Goal: Task Accomplishment & Management: Manage account settings

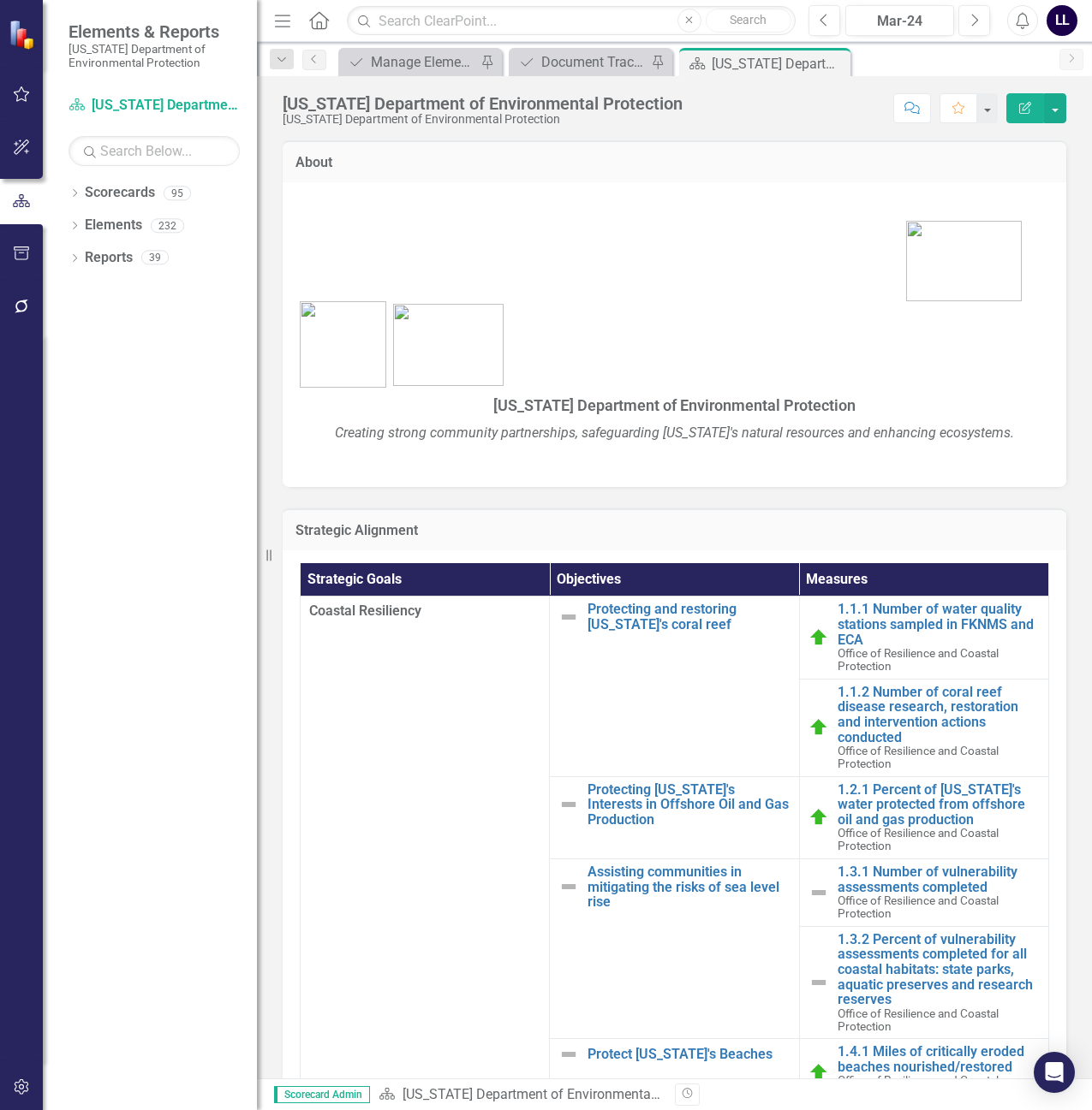
click at [0, 0] on icon "Close" at bounding box center [0, 0] width 0 height 0
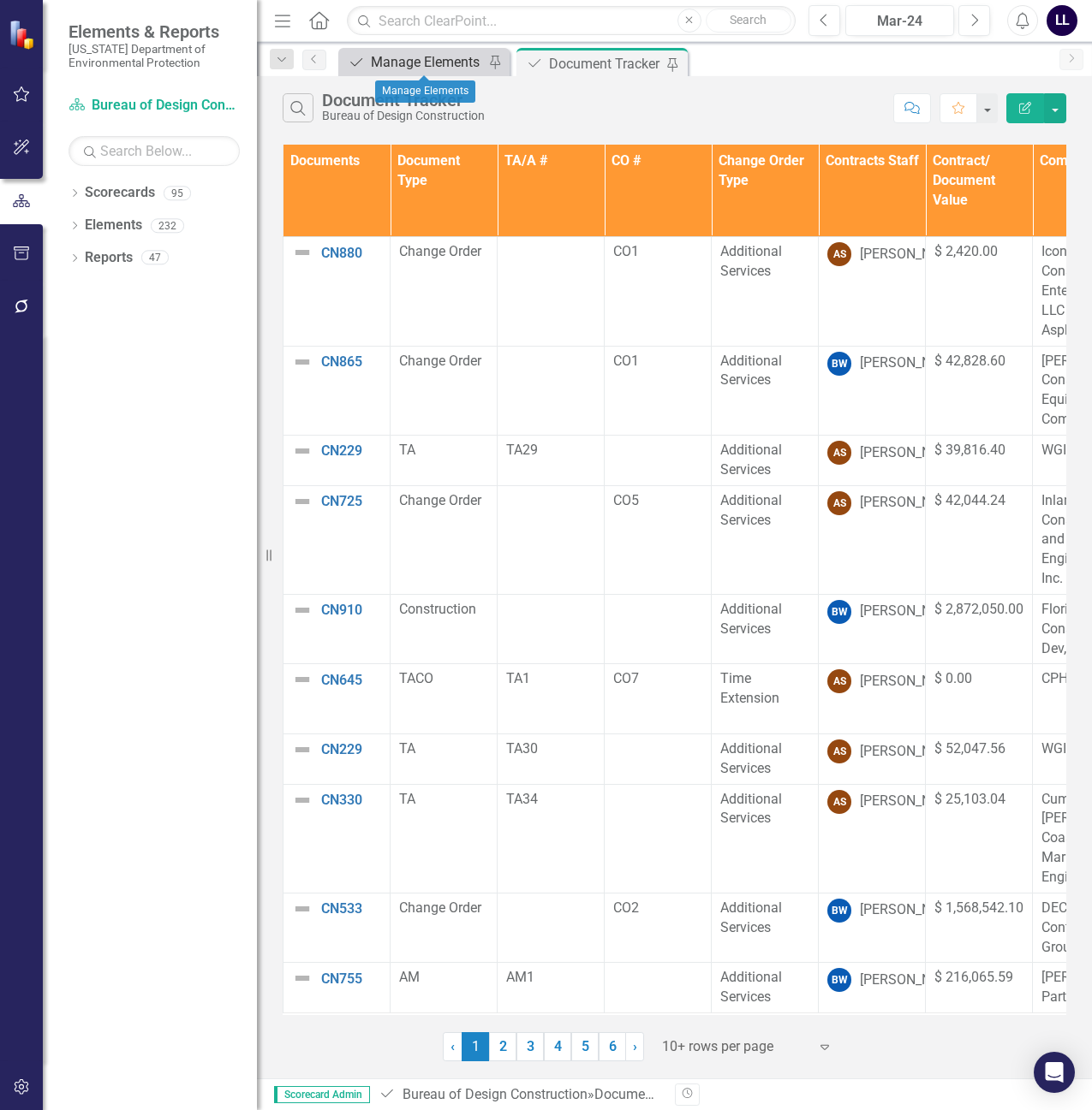
click at [429, 68] on div "Manage Elements" at bounding box center [427, 62] width 113 height 22
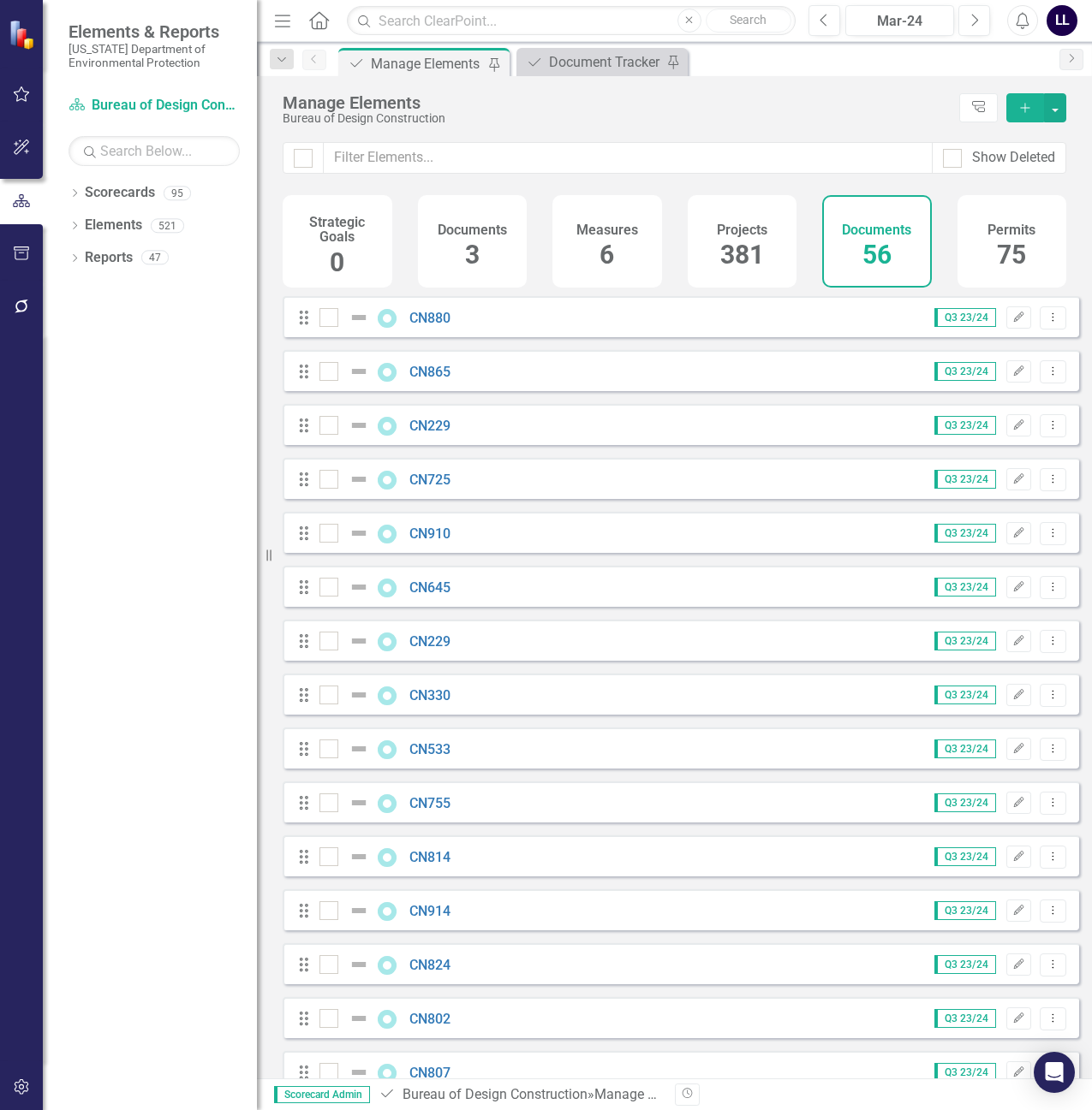
click at [1020, 107] on icon "Add" at bounding box center [1024, 107] width 15 height 12
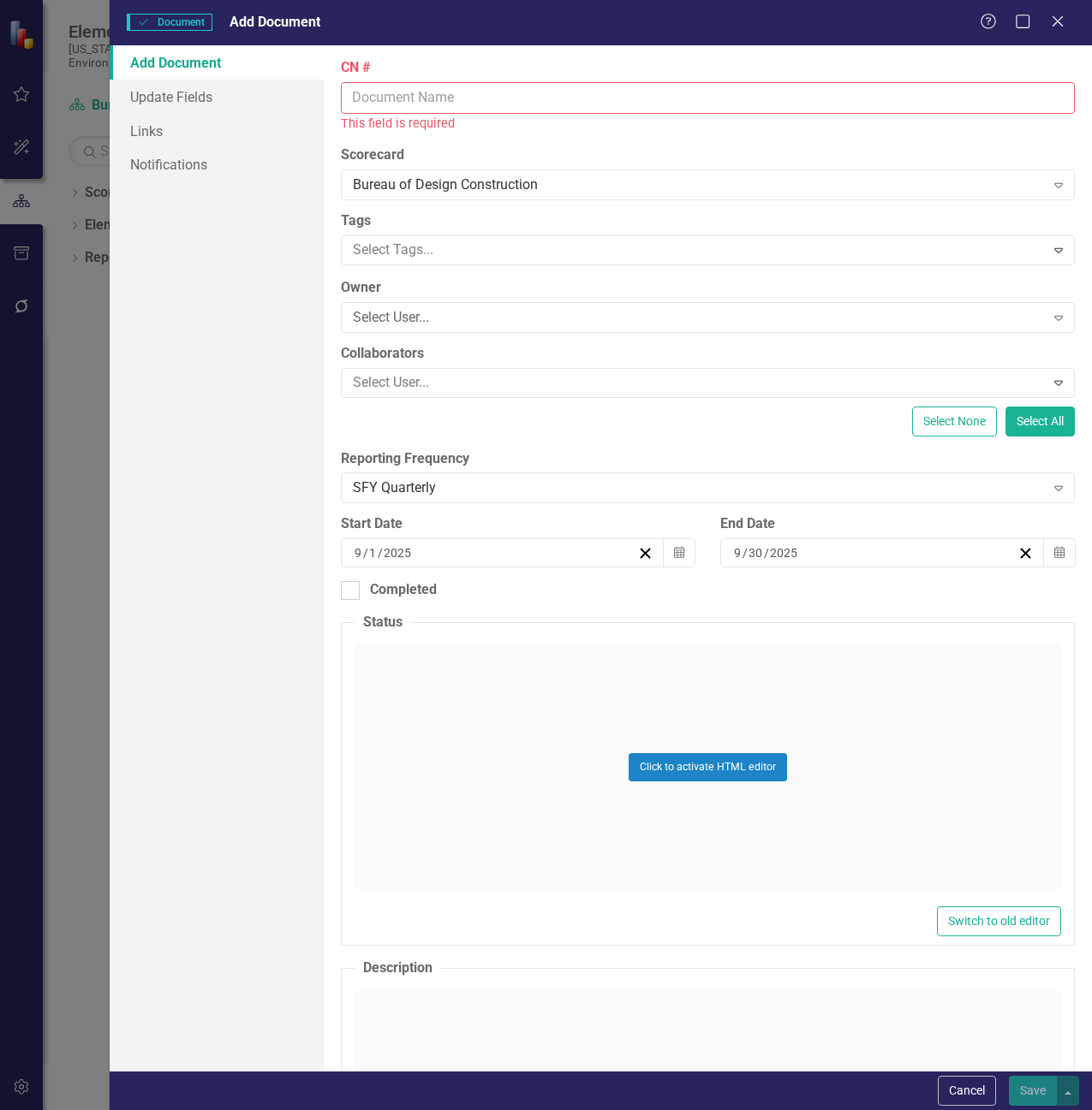
click at [417, 89] on input "CN #" at bounding box center [708, 97] width 734 height 31
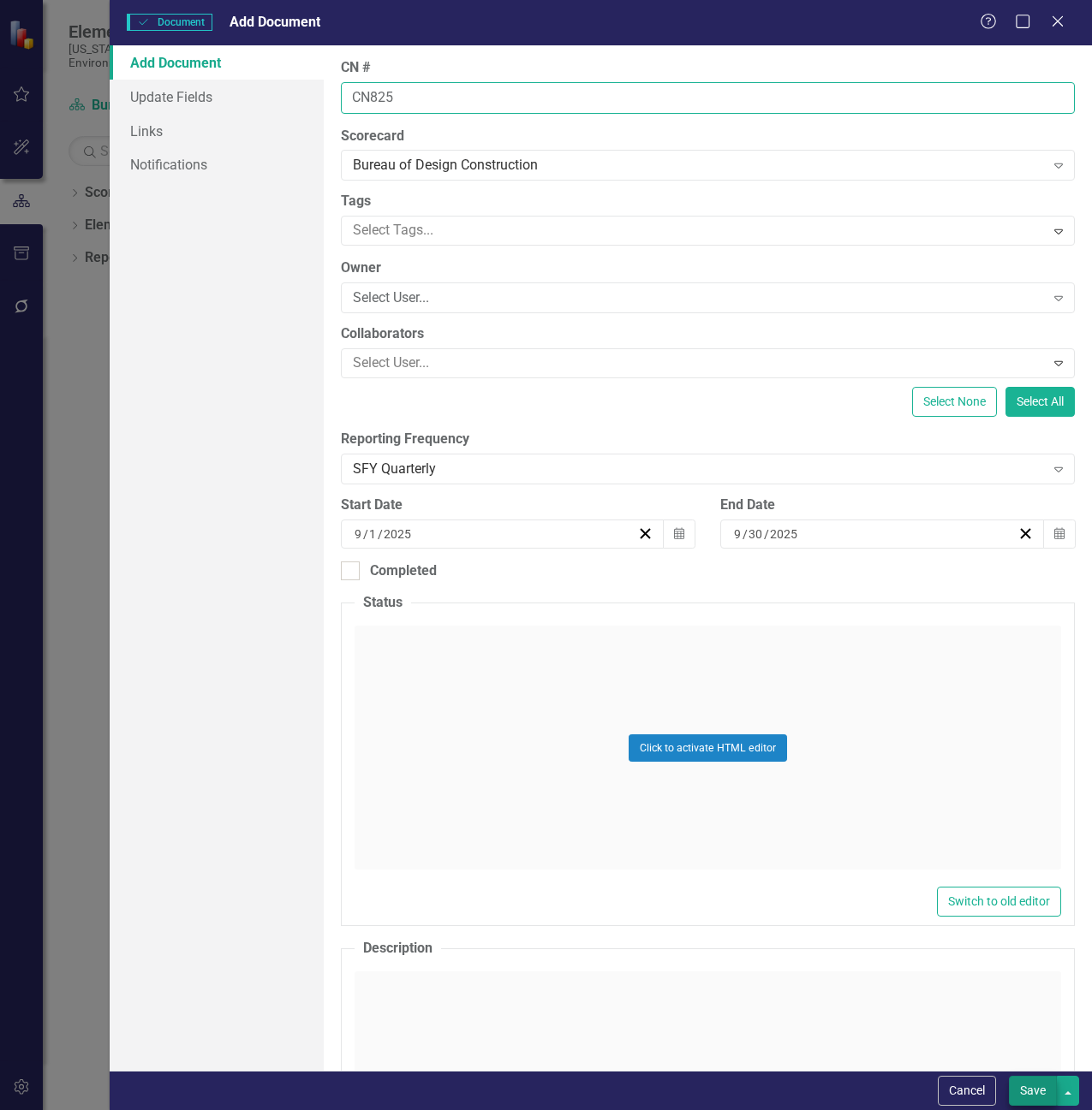
type input "CN825"
click at [1037, 1087] on button "Save" at bounding box center [1032, 1091] width 48 height 30
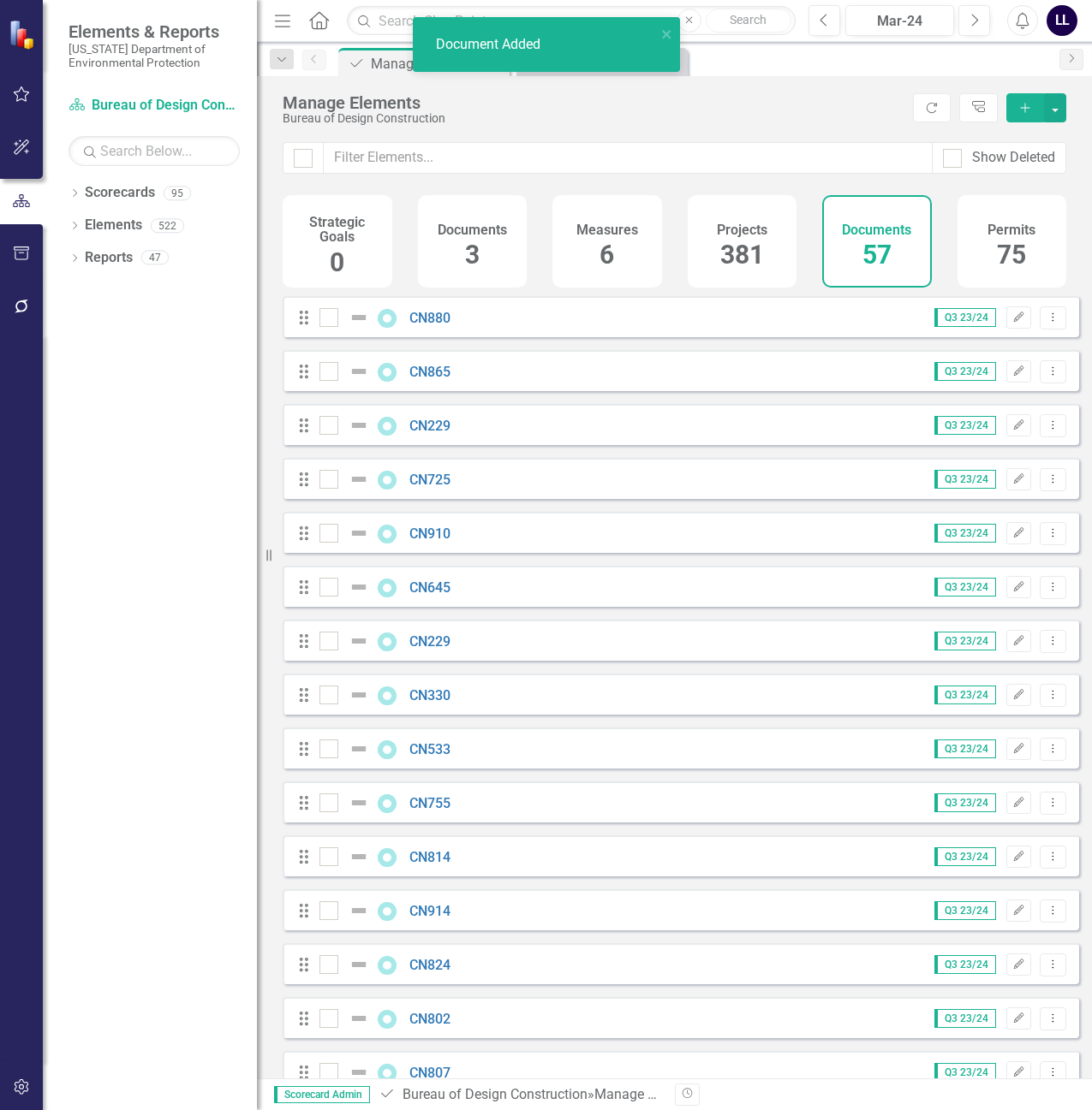
click at [658, 33] on div "Document Added" at bounding box center [540, 46] width 242 height 30
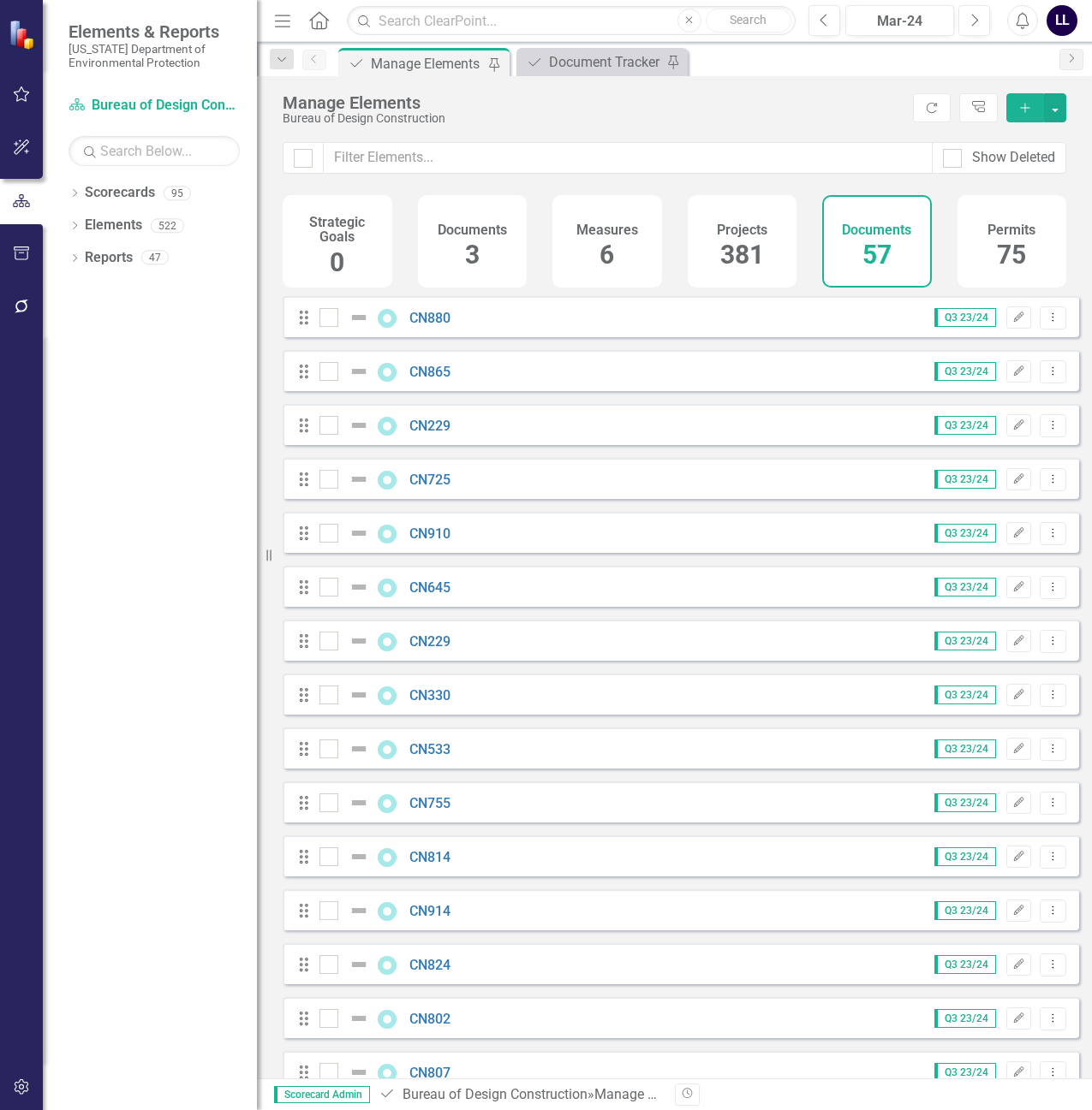
click at [603, 62] on div "icon.bolt Document Added" at bounding box center [546, 50] width 274 height 75
click at [595, 65] on div "Document Tracker" at bounding box center [605, 62] width 113 height 22
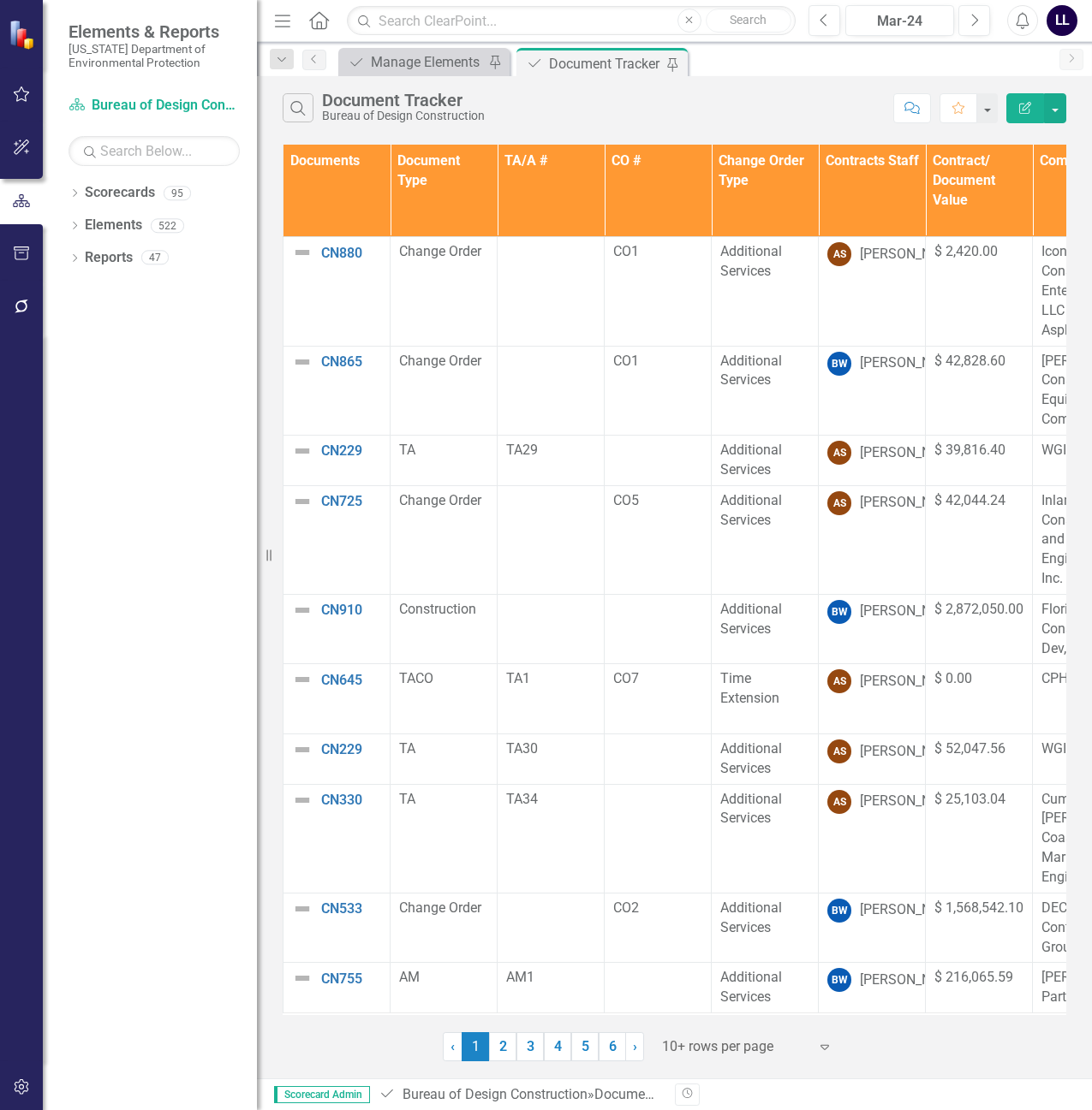
click at [614, 1051] on link "6" at bounding box center [612, 1046] width 28 height 29
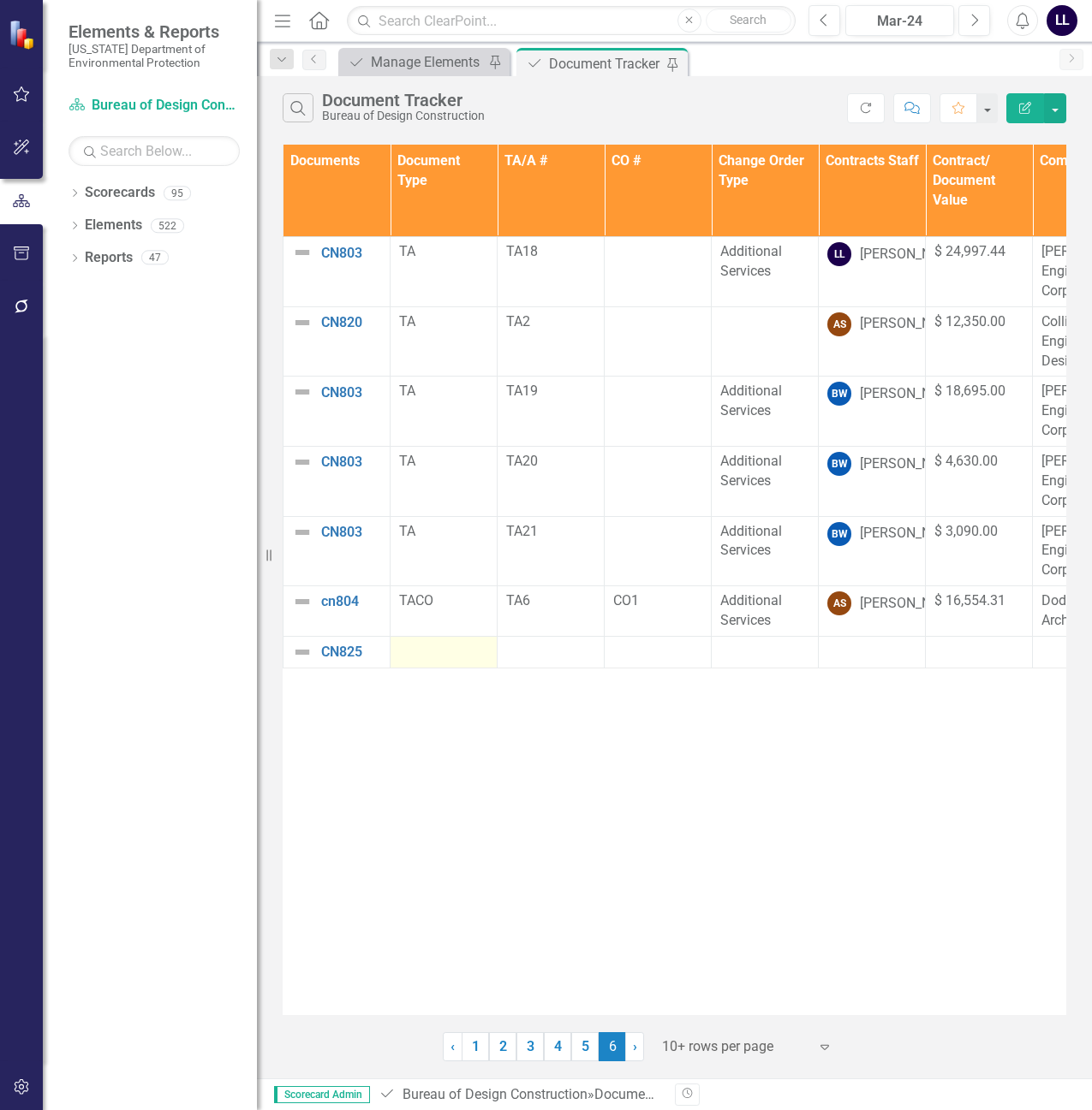
click at [426, 647] on div at bounding box center [443, 652] width 89 height 21
click at [441, 662] on div at bounding box center [443, 652] width 89 height 21
click at [431, 654] on div at bounding box center [443, 652] width 89 height 21
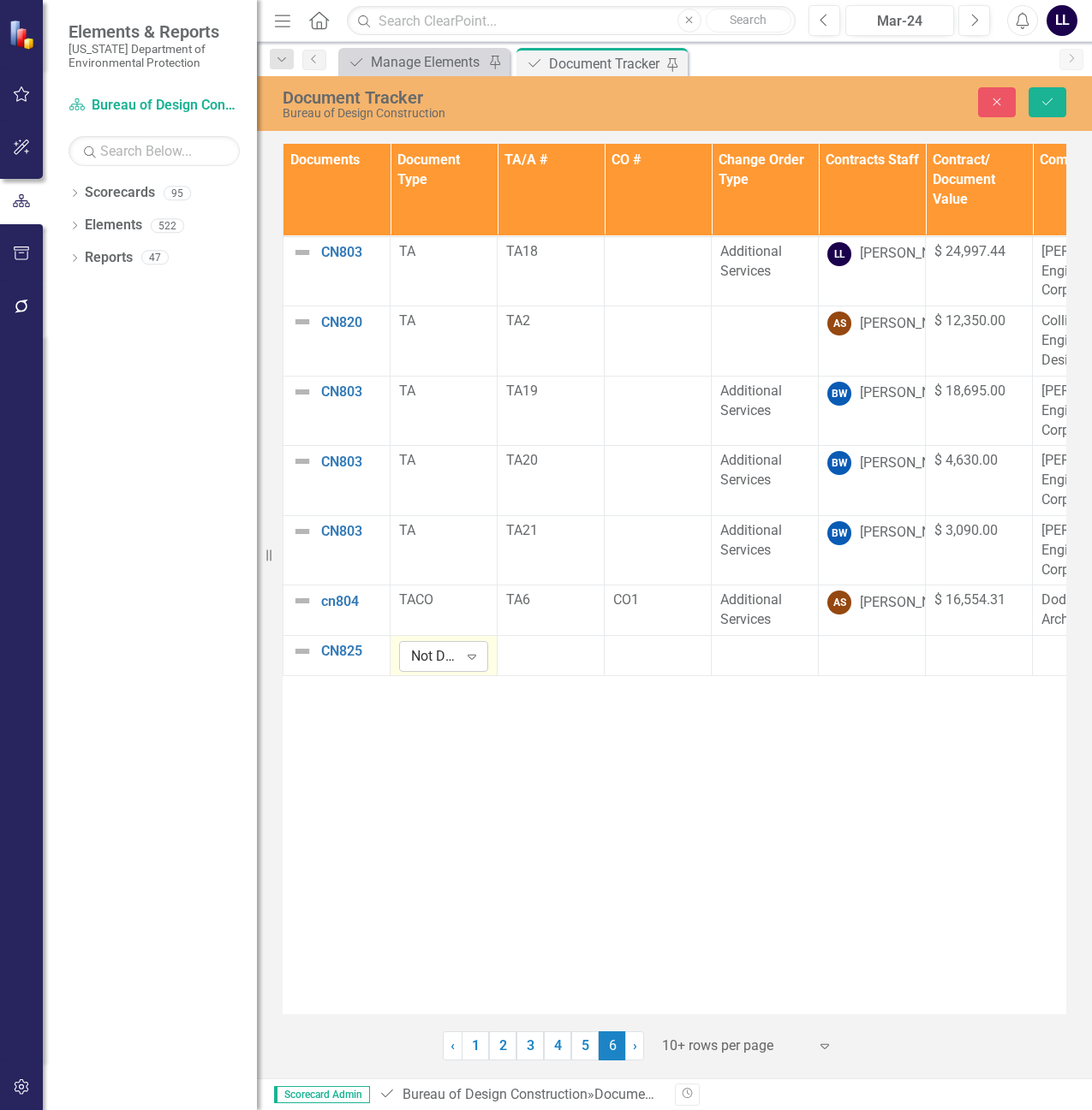
click at [435, 655] on div "Not Defined" at bounding box center [435, 656] width 48 height 20
click at [462, 794] on div "TA" at bounding box center [470, 799] width 109 height 20
click at [535, 653] on div at bounding box center [551, 652] width 89 height 21
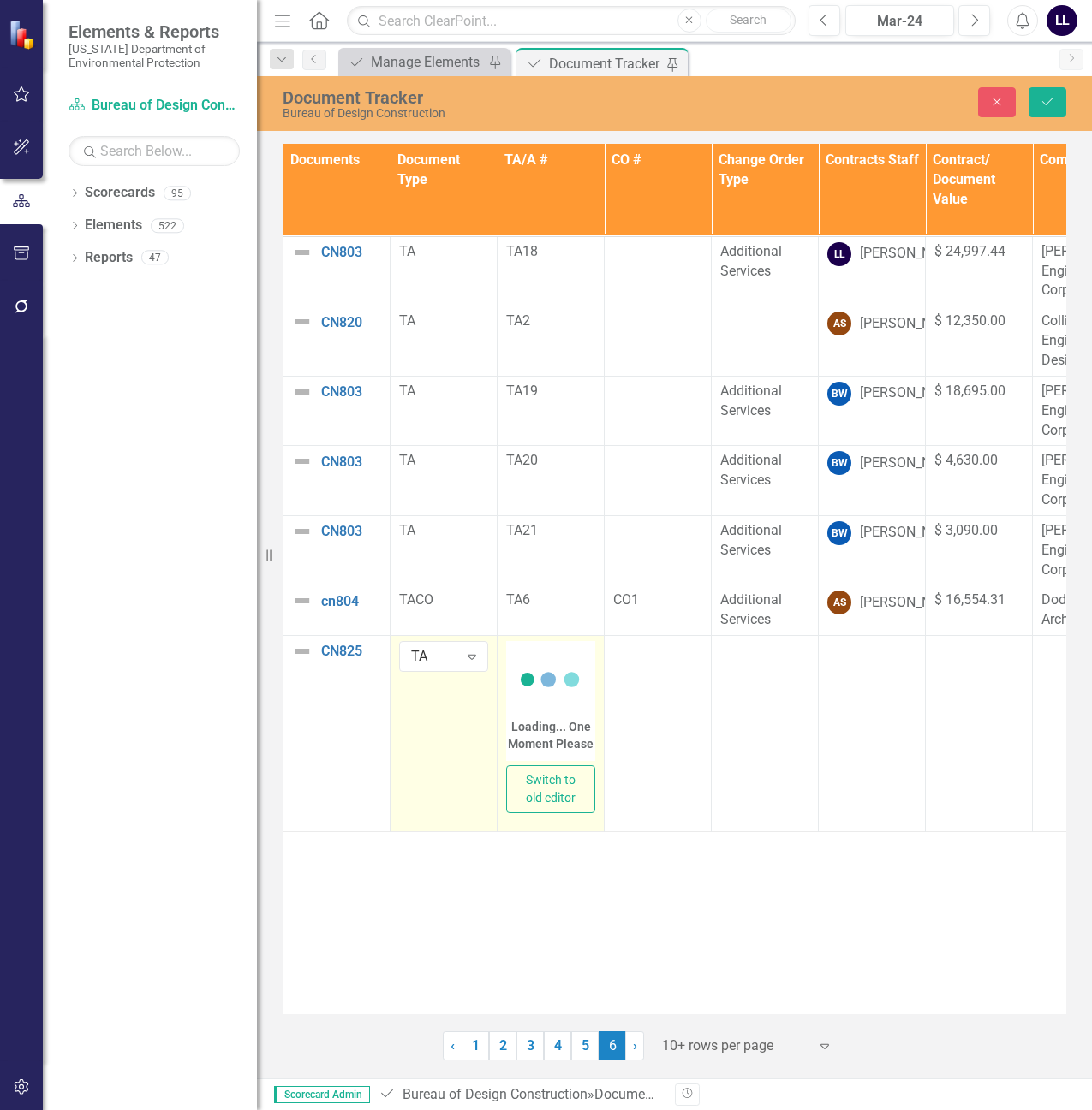
click at [538, 669] on div "Loading... One Moment Please" at bounding box center [551, 701] width 89 height 120
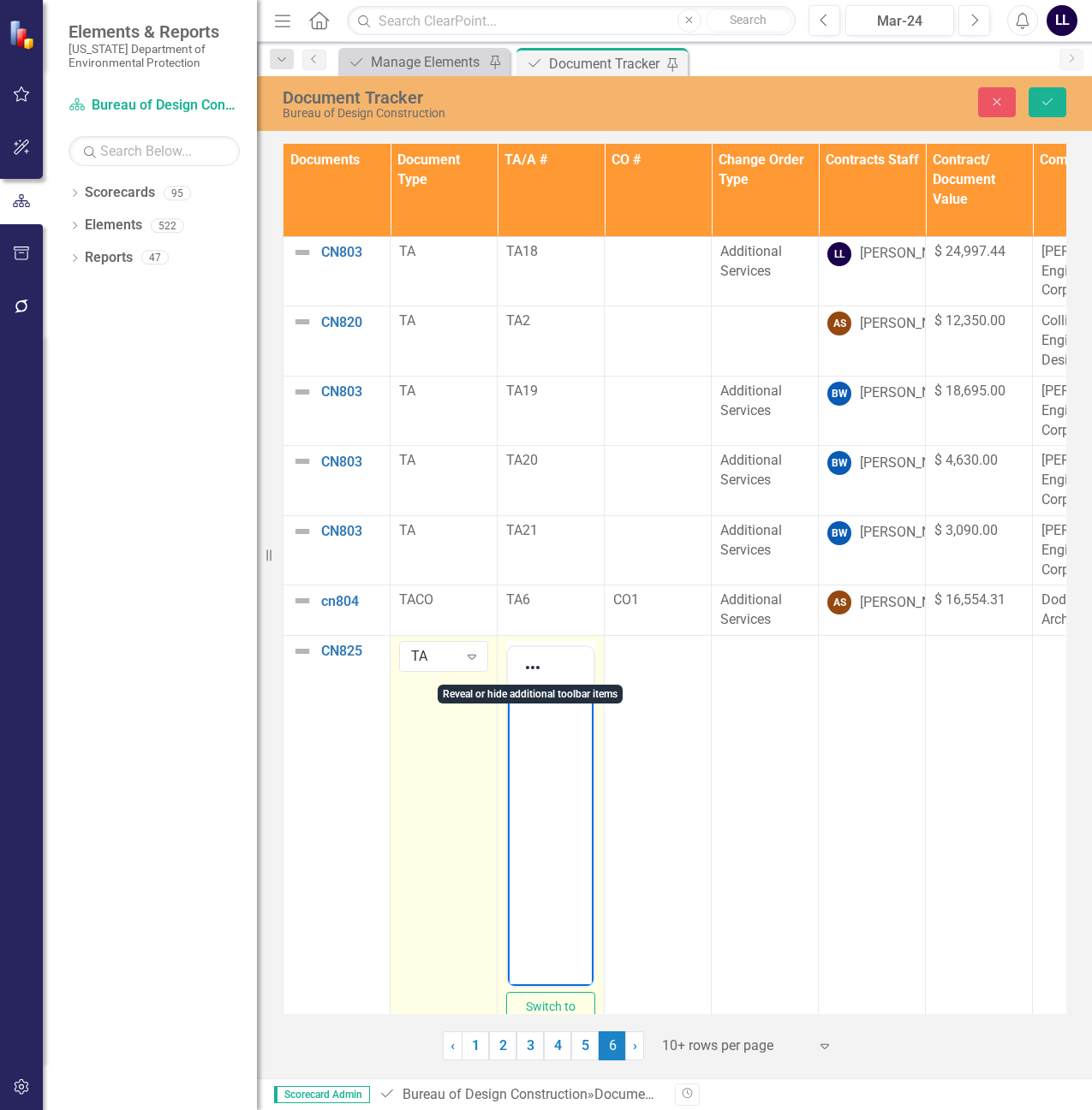
click at [528, 718] on body "Rich Text Area. Press ALT-0 for help." at bounding box center [551, 816] width 86 height 257
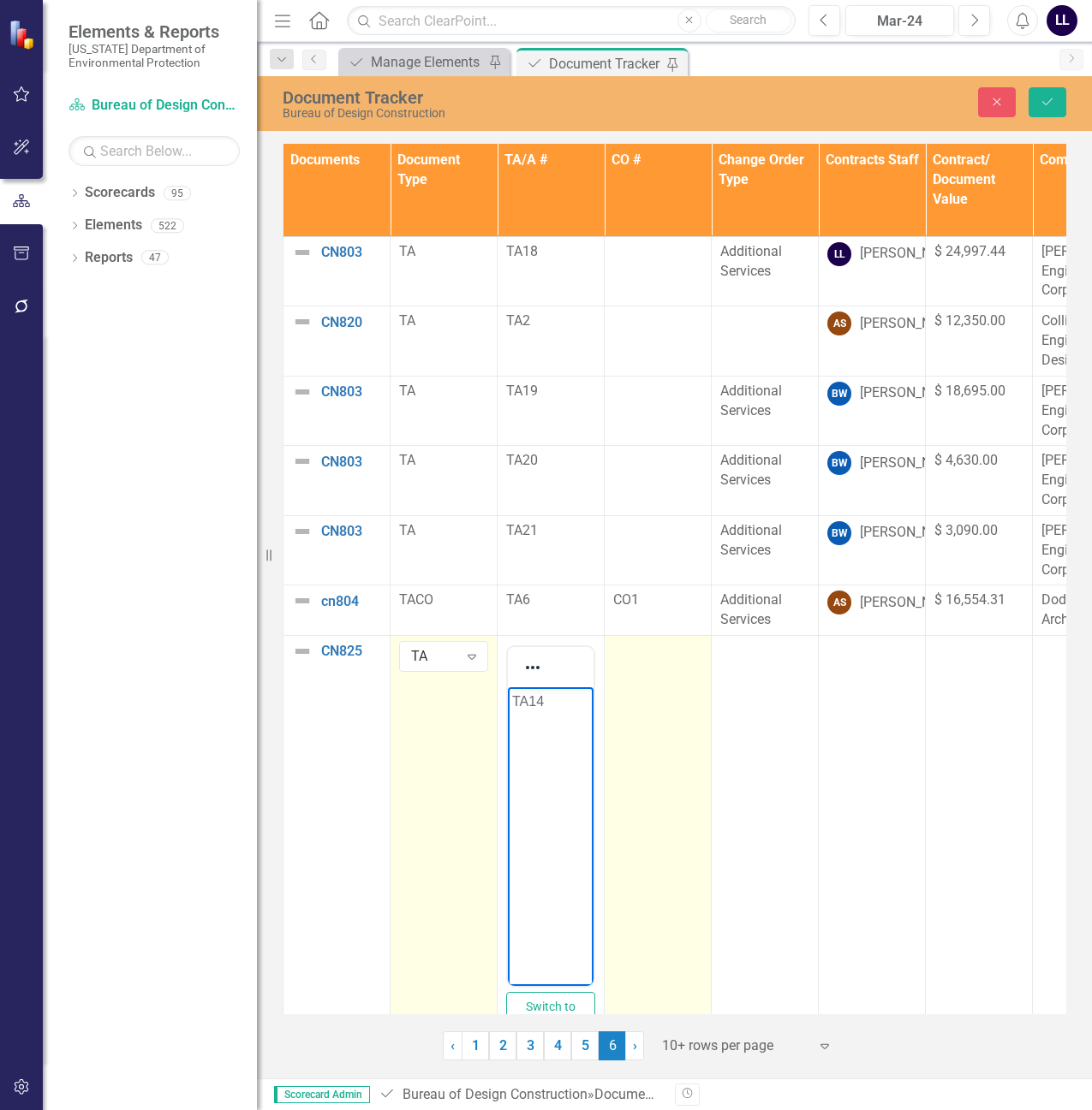
click at [668, 665] on td at bounding box center [657, 847] width 107 height 423
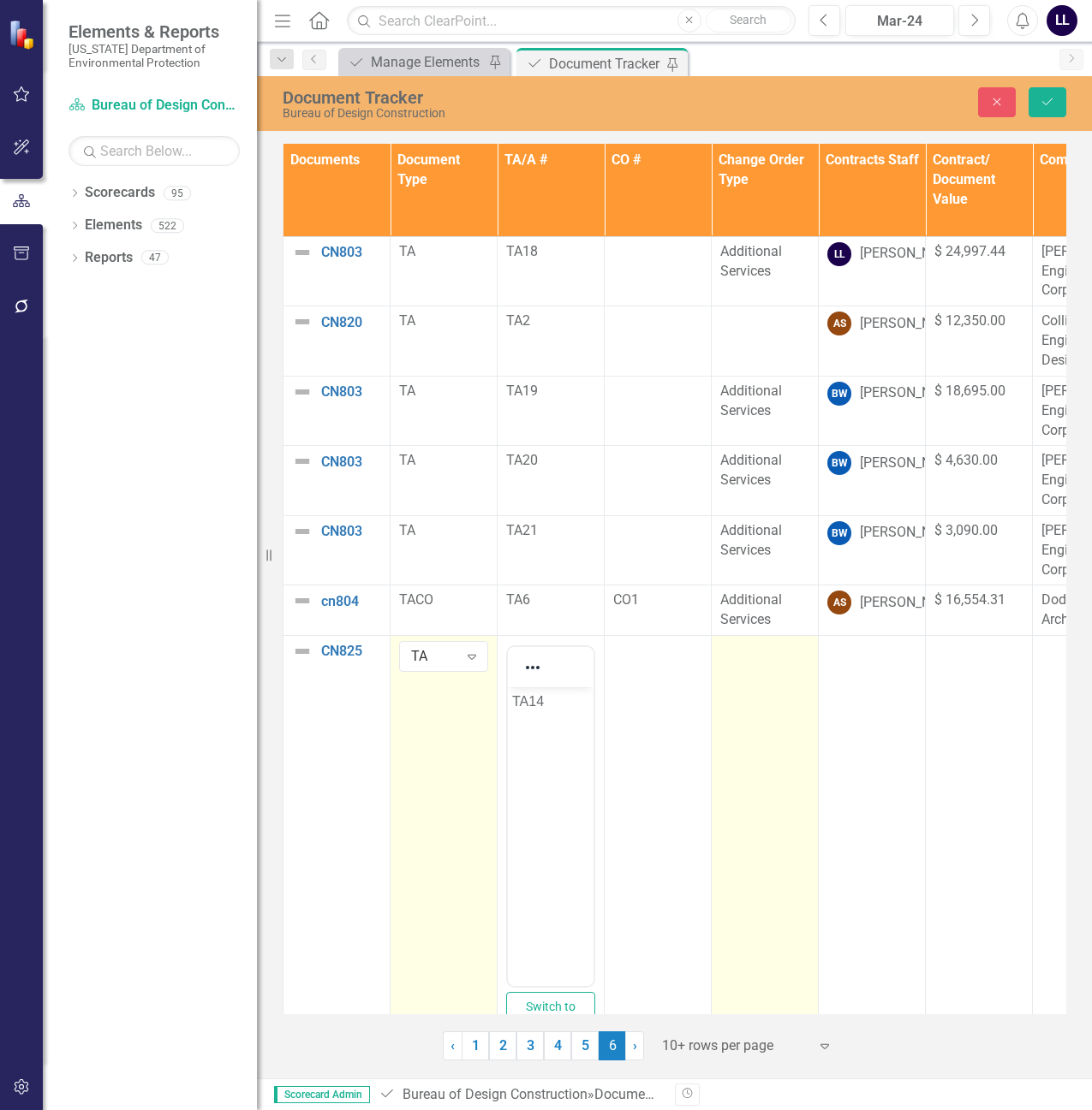
click at [758, 657] on div at bounding box center [765, 652] width 89 height 21
click at [758, 657] on div "Not Defined" at bounding box center [756, 656] width 48 height 20
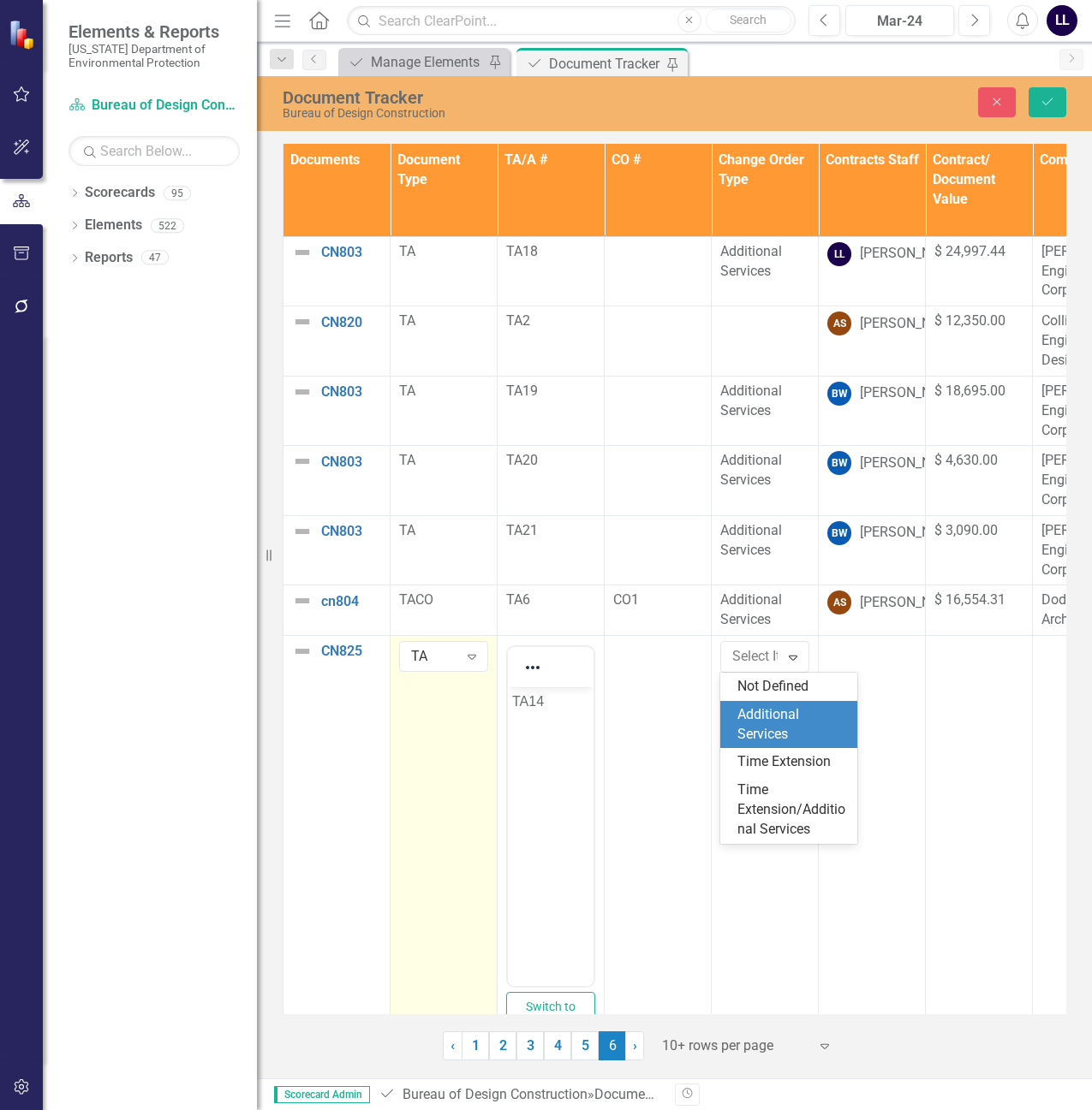
click at [780, 724] on div "Additional Services" at bounding box center [791, 725] width 109 height 39
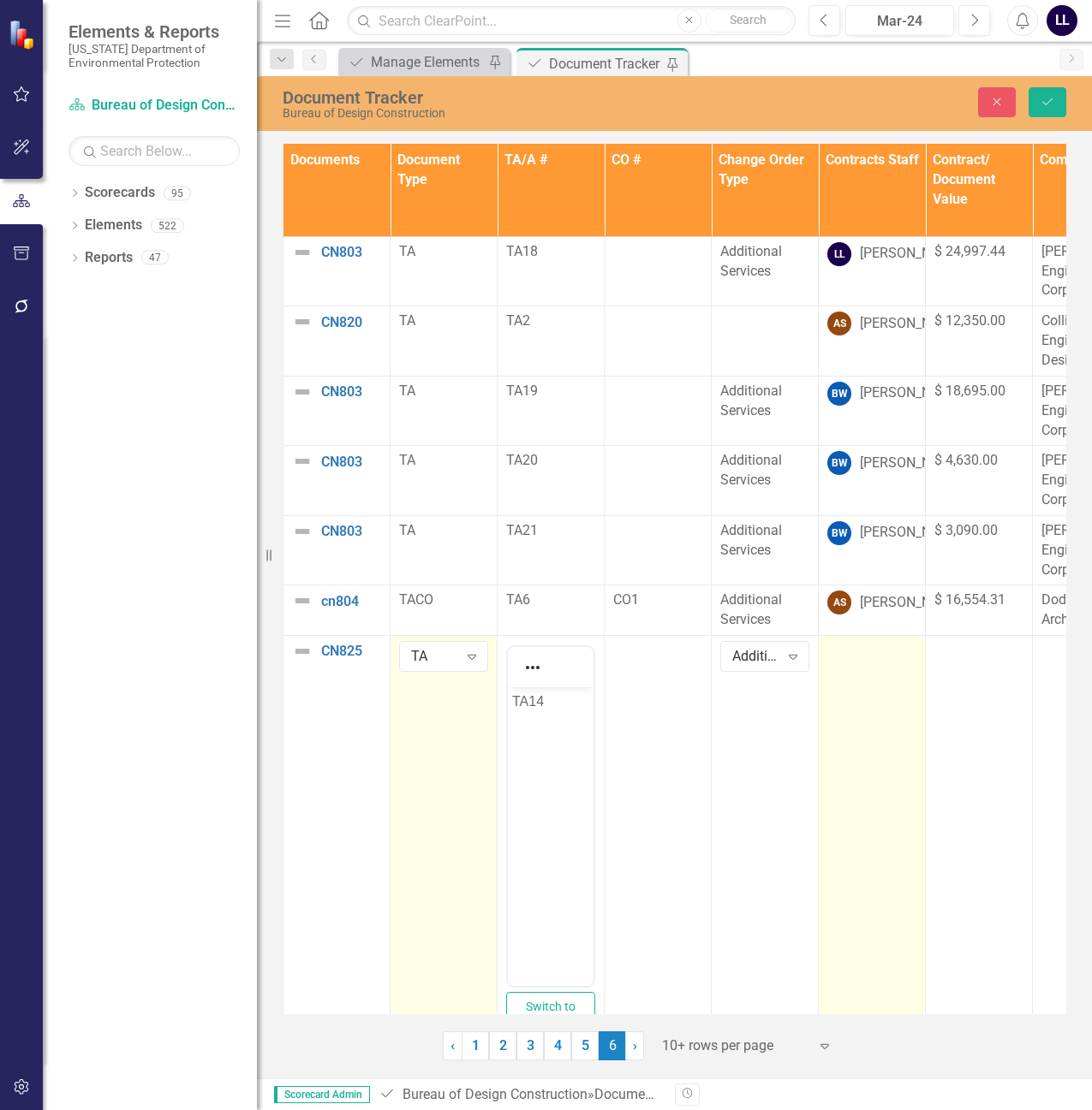
click at [878, 664] on td at bounding box center [871, 847] width 107 height 423
click at [873, 664] on div "Not Defined" at bounding box center [863, 656] width 48 height 20
type input "[PERSON_NAME]"
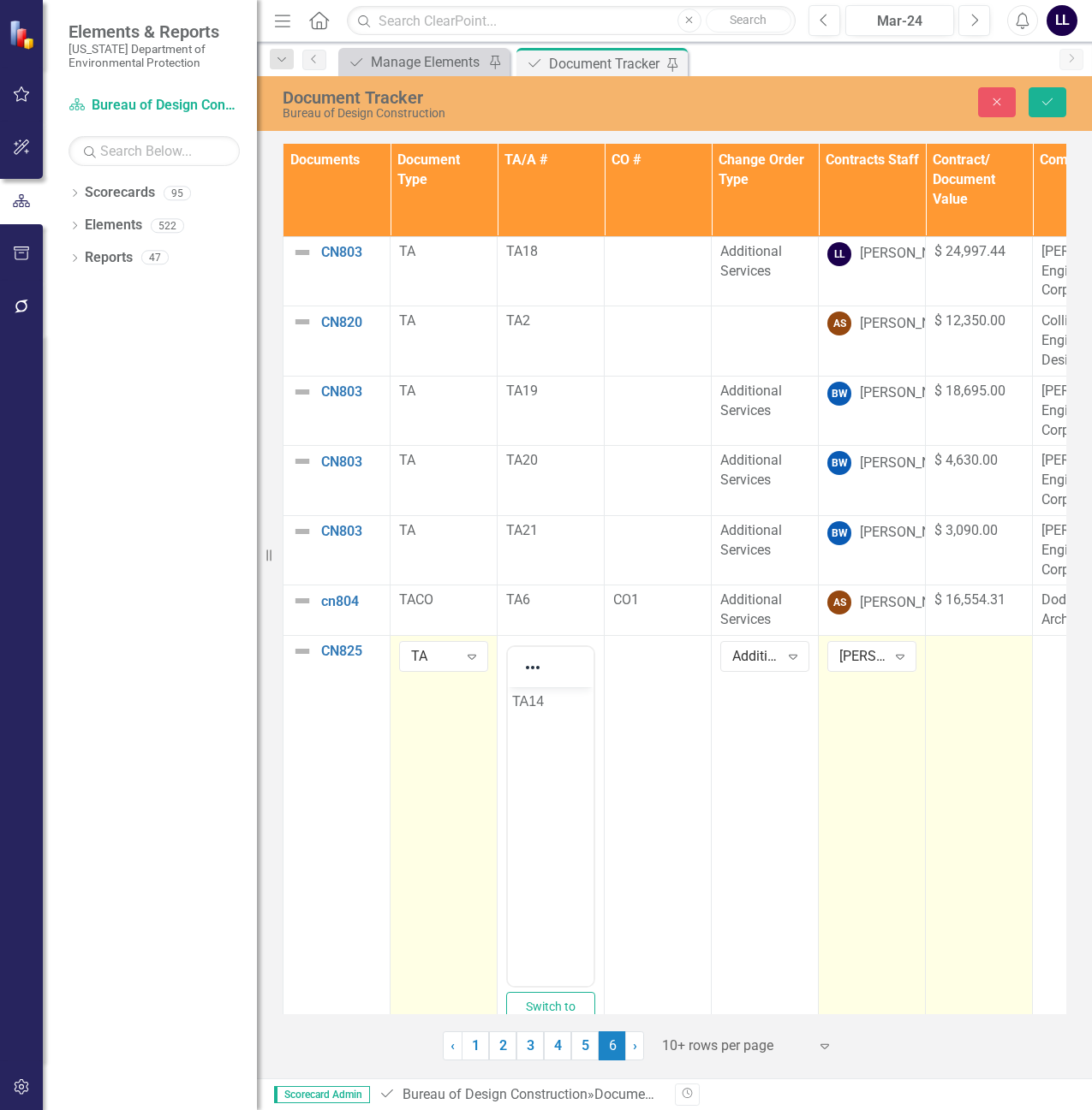
click at [981, 664] on td at bounding box center [979, 847] width 107 height 423
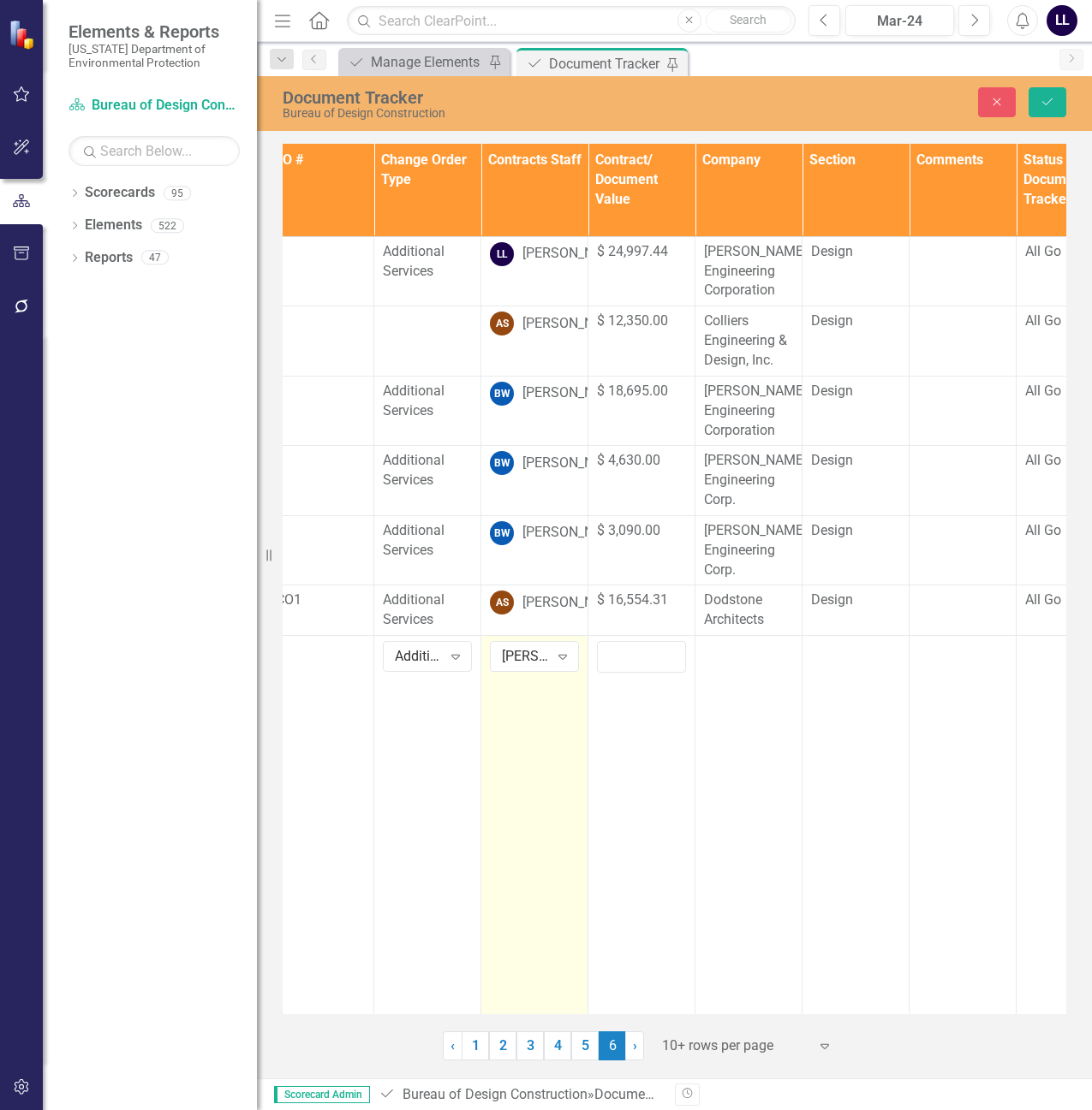
scroll to position [0, 355]
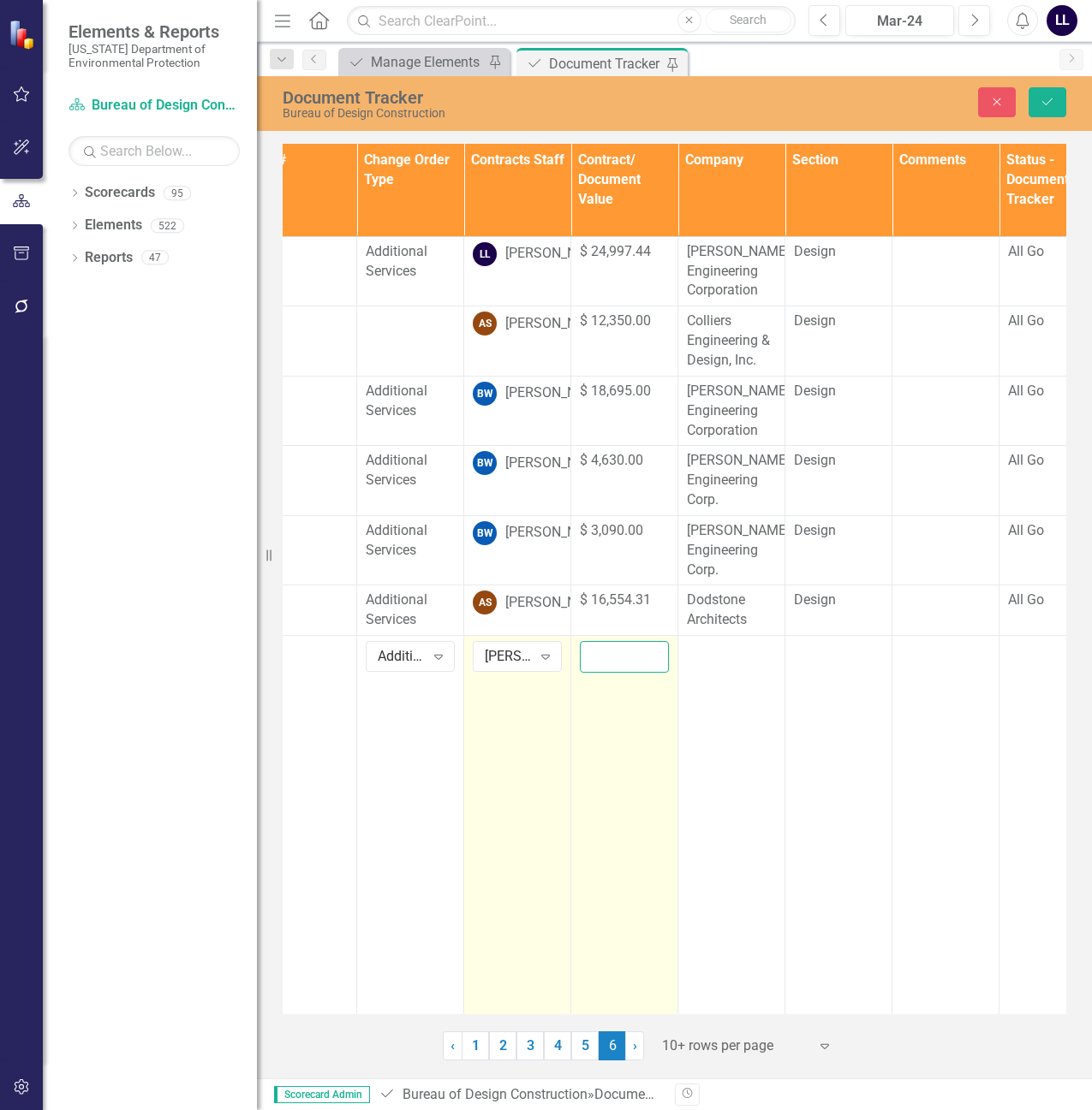
click at [621, 658] on input "number" at bounding box center [624, 656] width 89 height 31
paste input "29925"
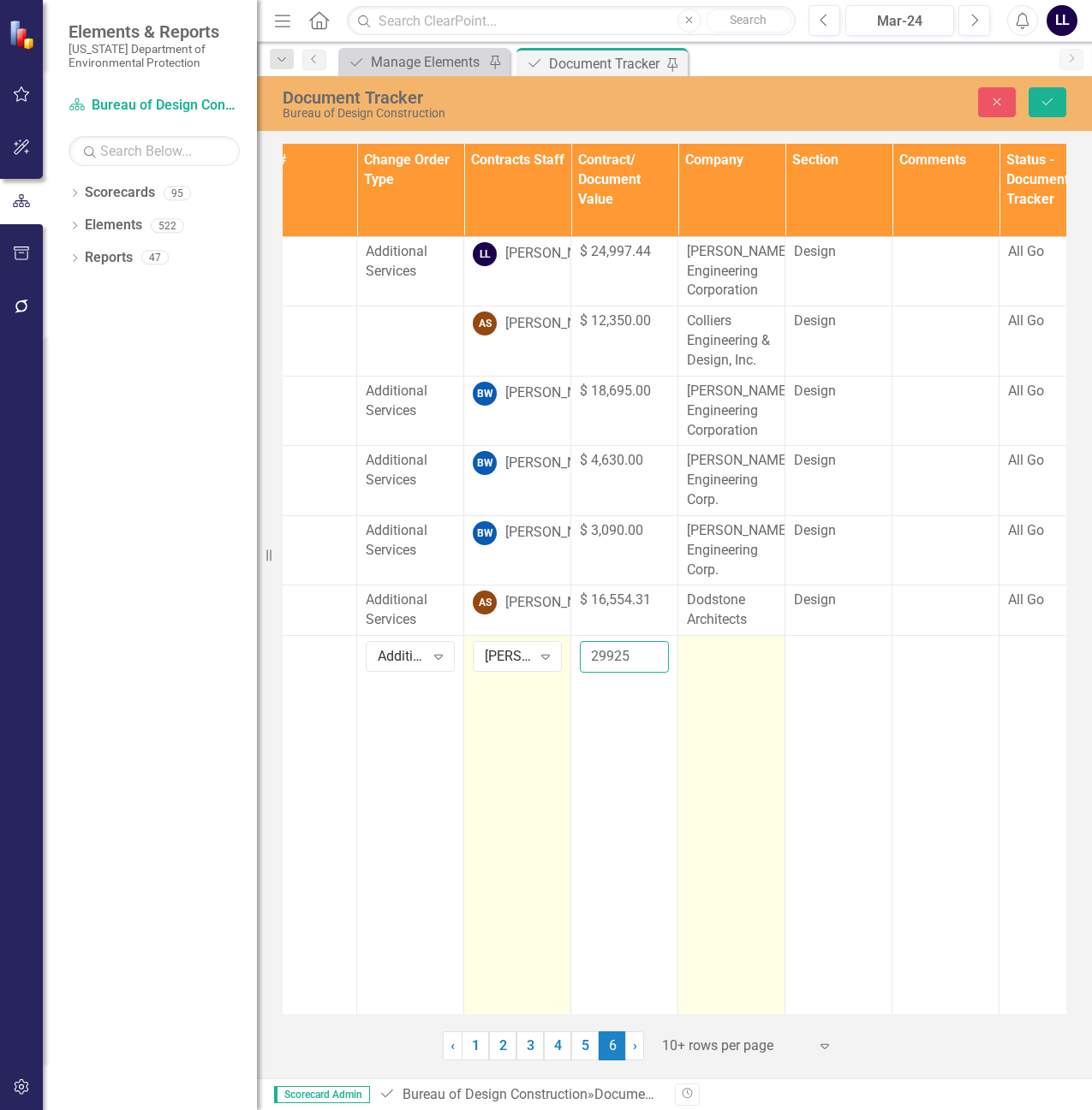
type input "29925"
click at [714, 676] on td at bounding box center [731, 847] width 107 height 423
click at [728, 654] on div at bounding box center [731, 652] width 89 height 21
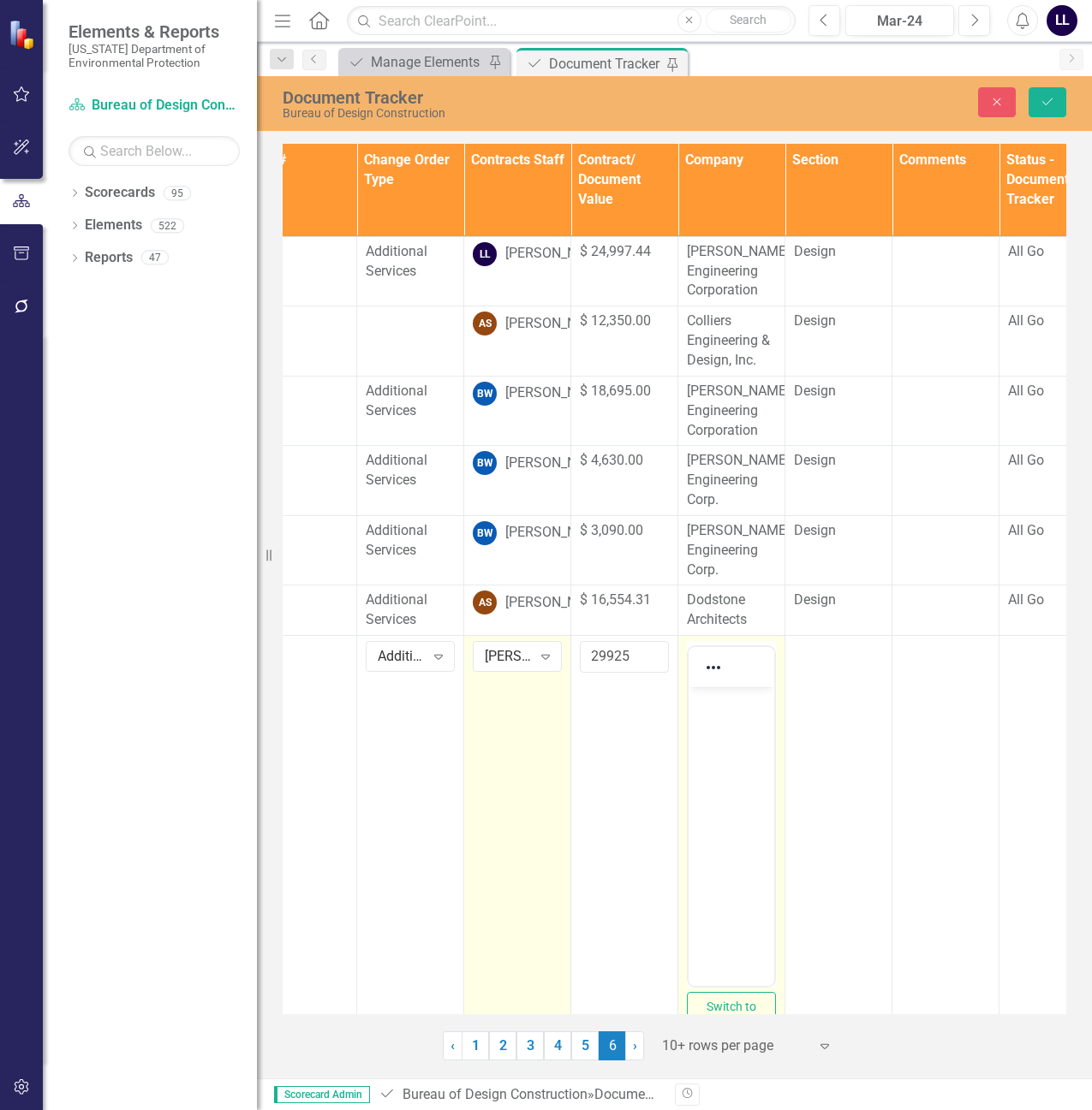
scroll to position [0, 0]
click at [719, 724] on body "Rich Text Area. Press ALT-0 for help." at bounding box center [731, 816] width 86 height 257
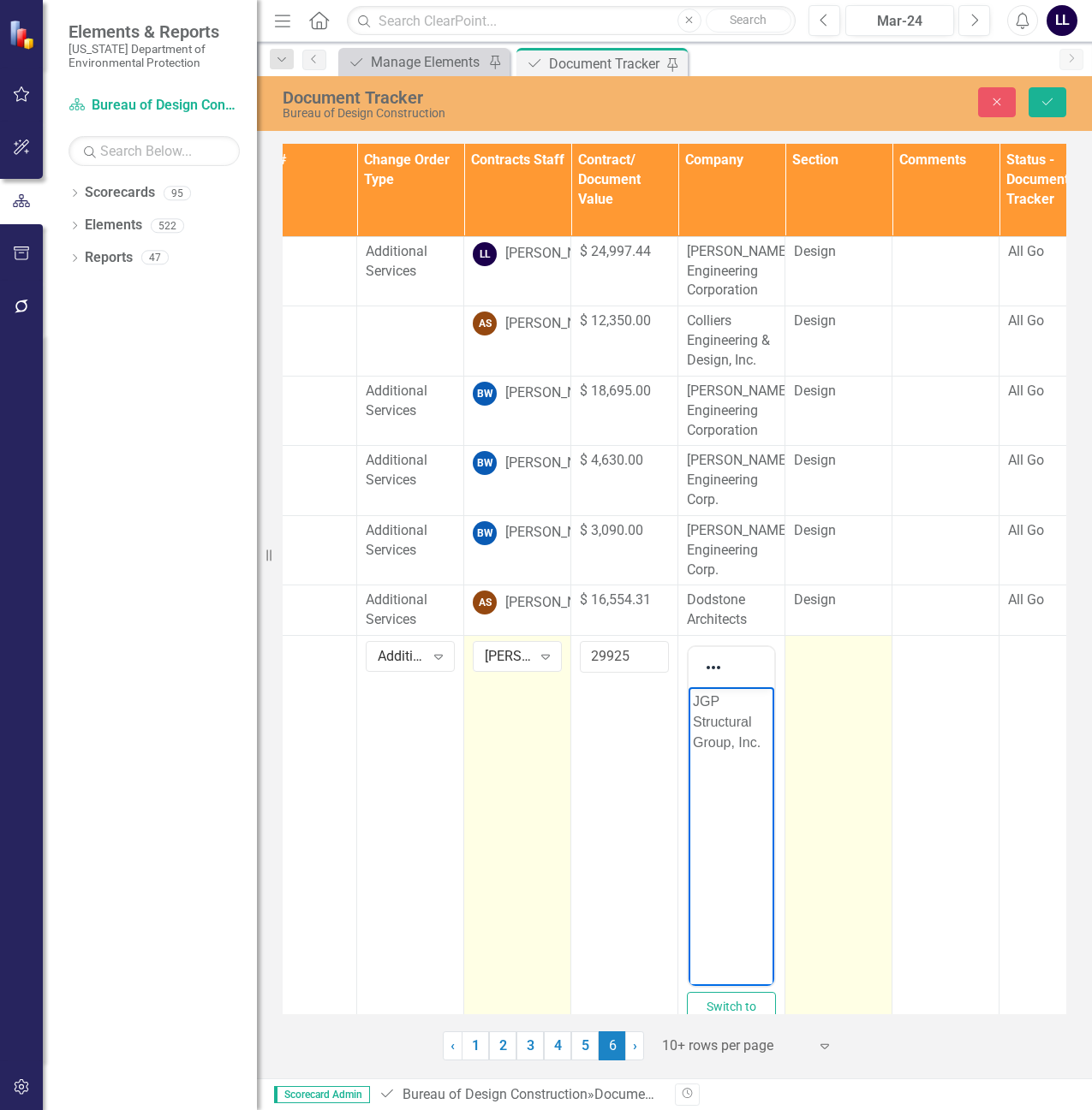
click at [823, 668] on td at bounding box center [838, 847] width 107 height 423
click at [836, 659] on div "Not Defined" at bounding box center [829, 656] width 48 height 20
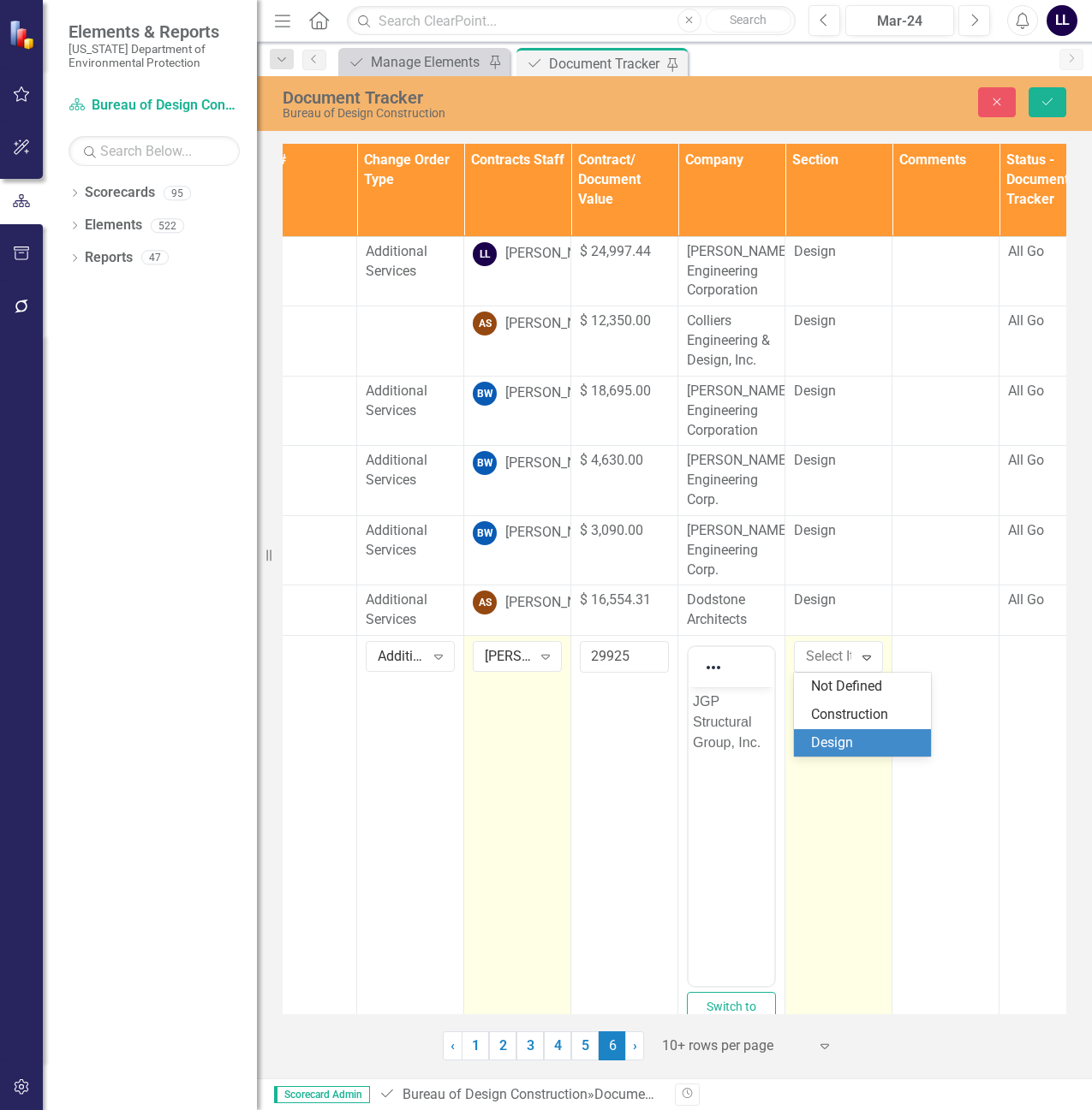
click at [846, 748] on div "Design" at bounding box center [865, 743] width 109 height 20
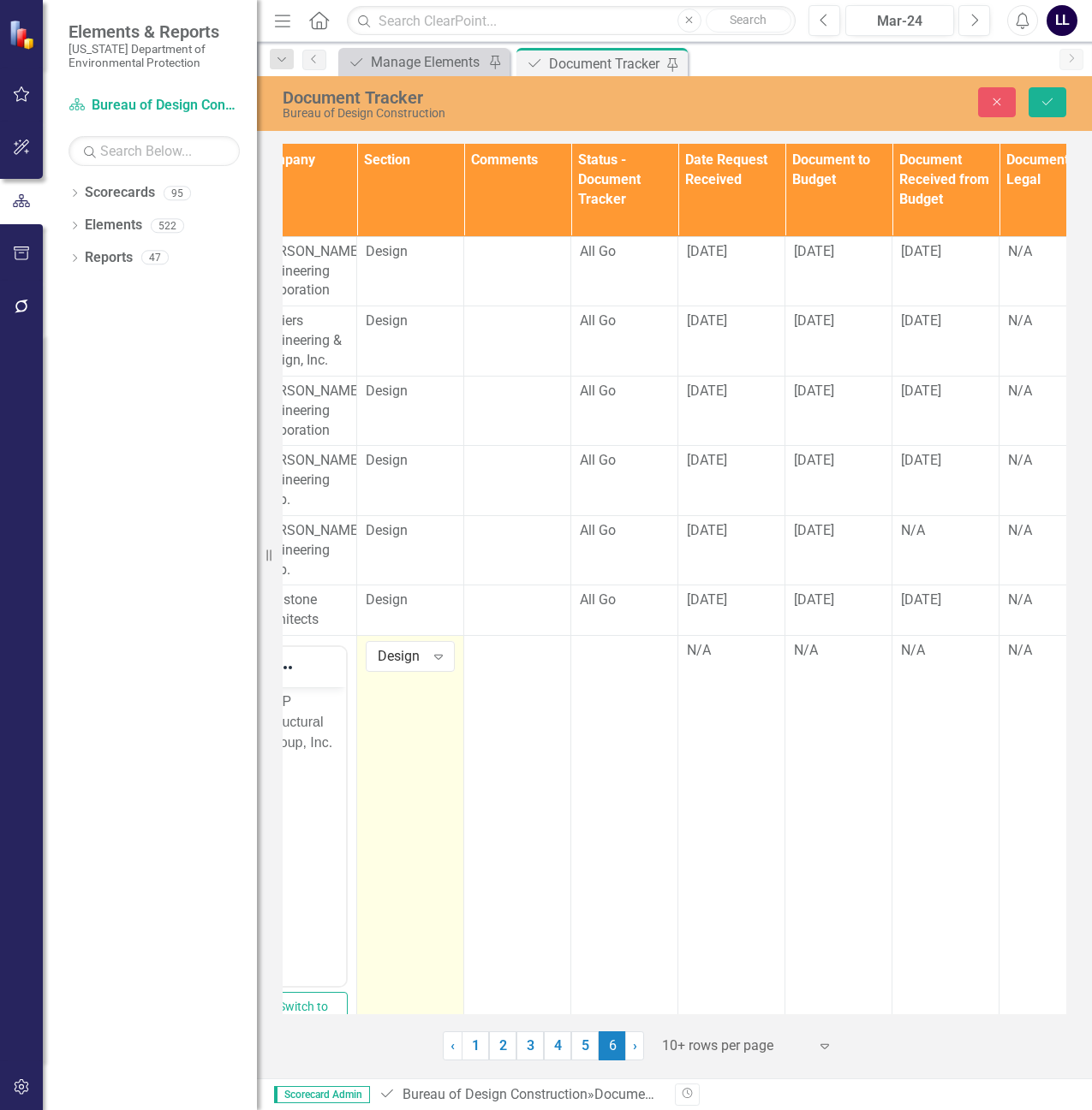
scroll to position [0, 825]
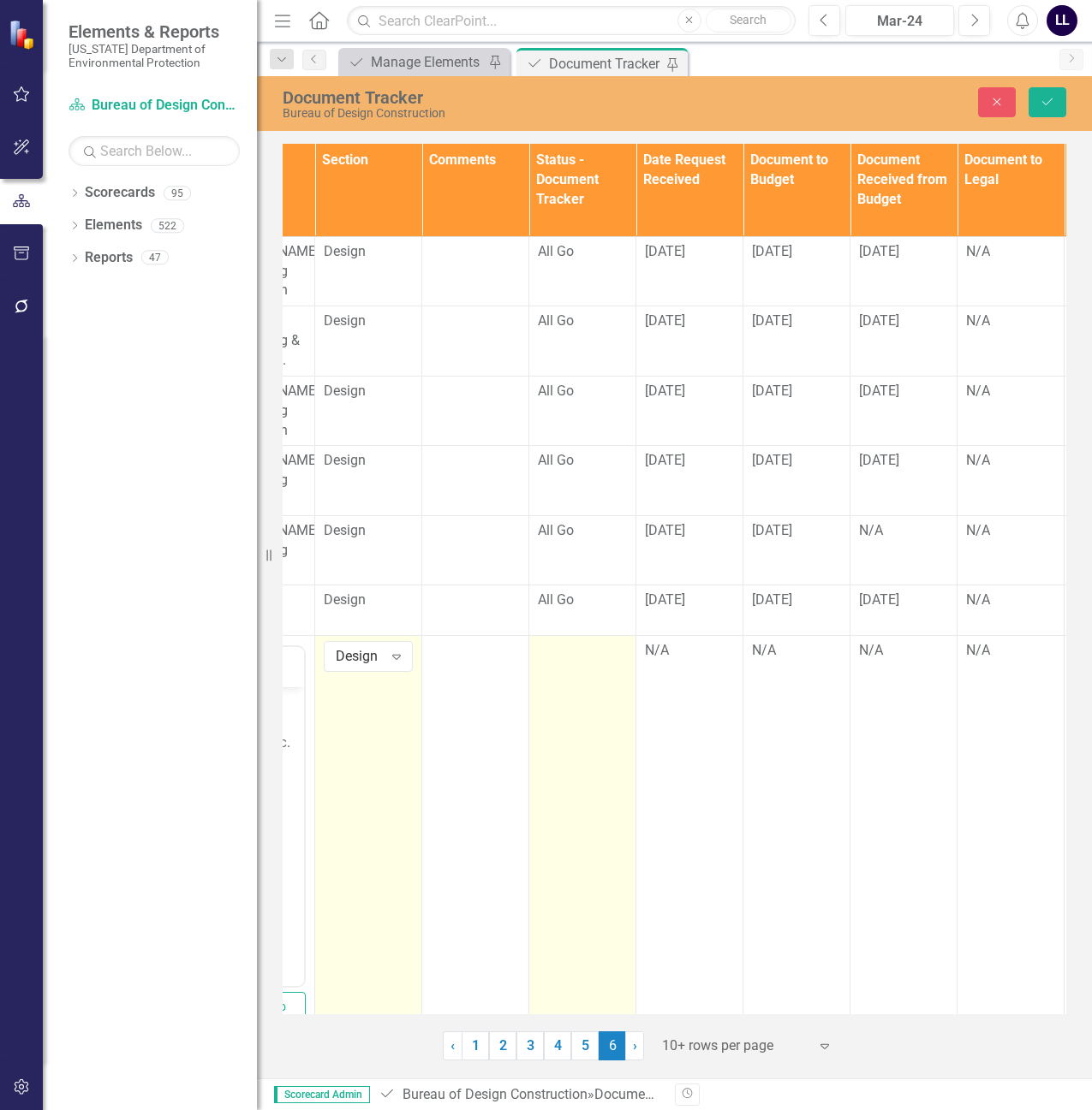
click at [579, 668] on td at bounding box center [582, 847] width 107 height 423
click at [604, 660] on icon "Expand" at bounding box center [611, 656] width 17 height 13
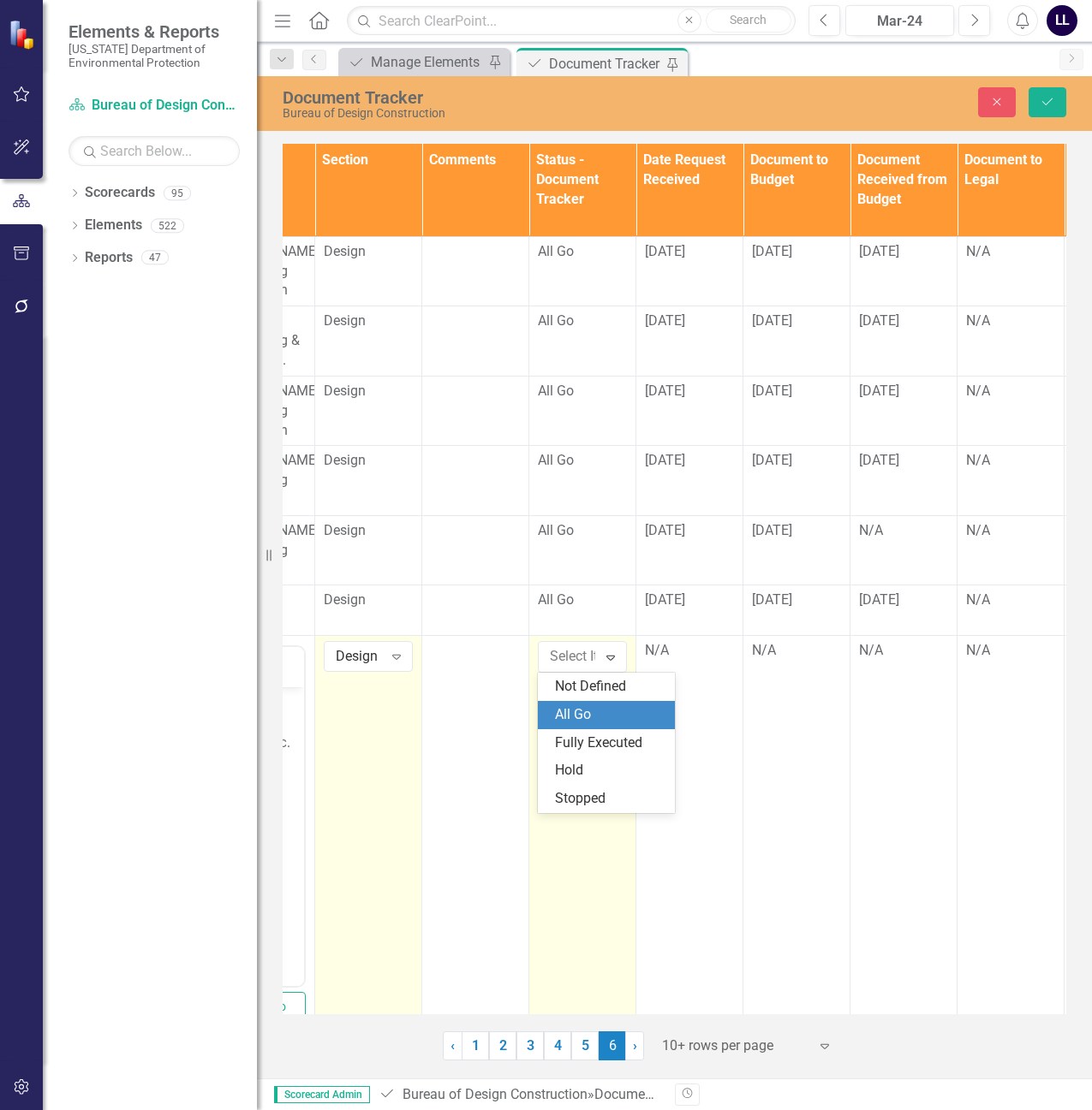
click at [597, 710] on div "All Go" at bounding box center [609, 715] width 109 height 20
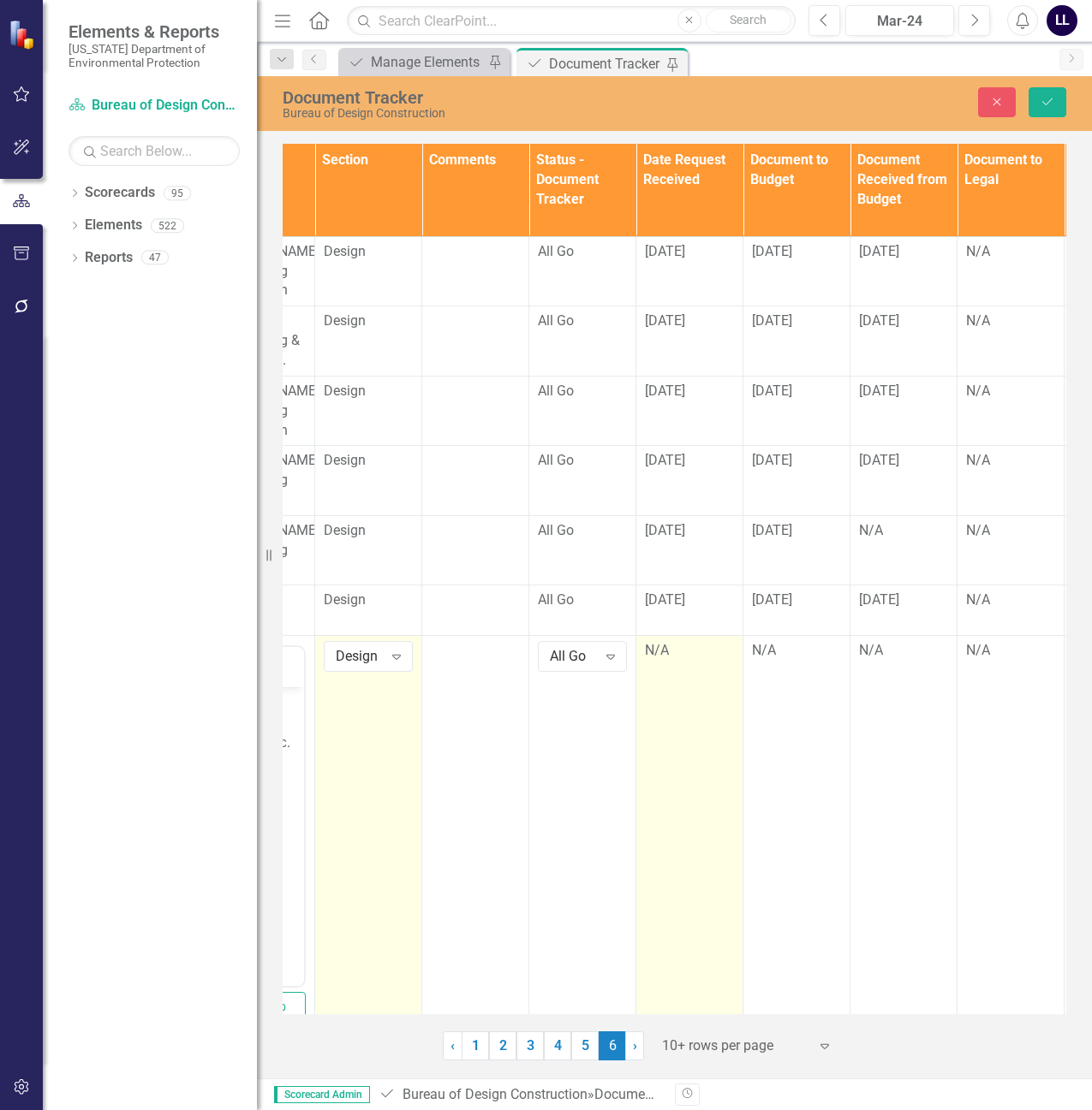
click at [671, 665] on td "N/A" at bounding box center [690, 847] width 107 height 423
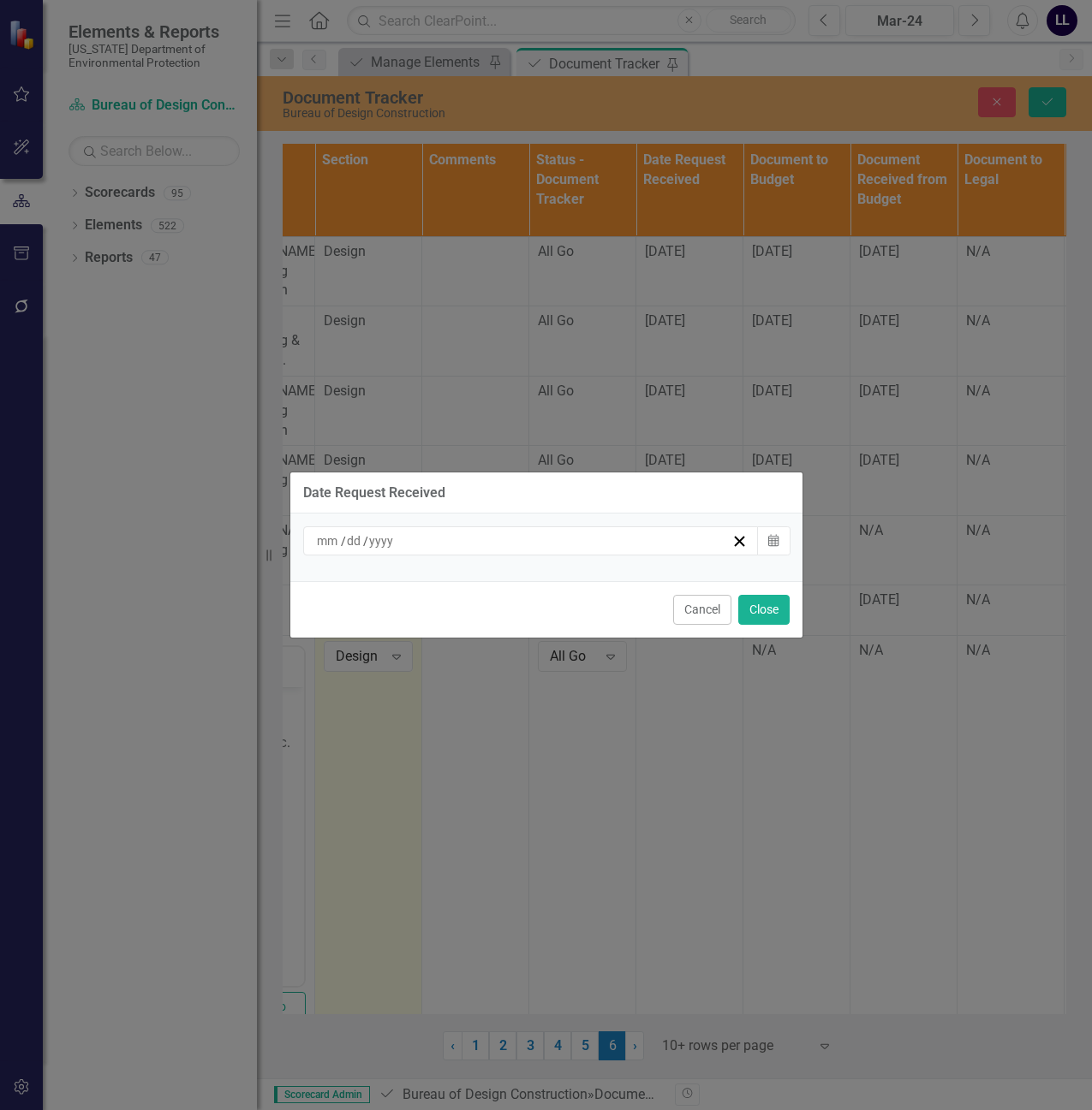
click at [541, 543] on div "/ /" at bounding box center [522, 541] width 418 height 17
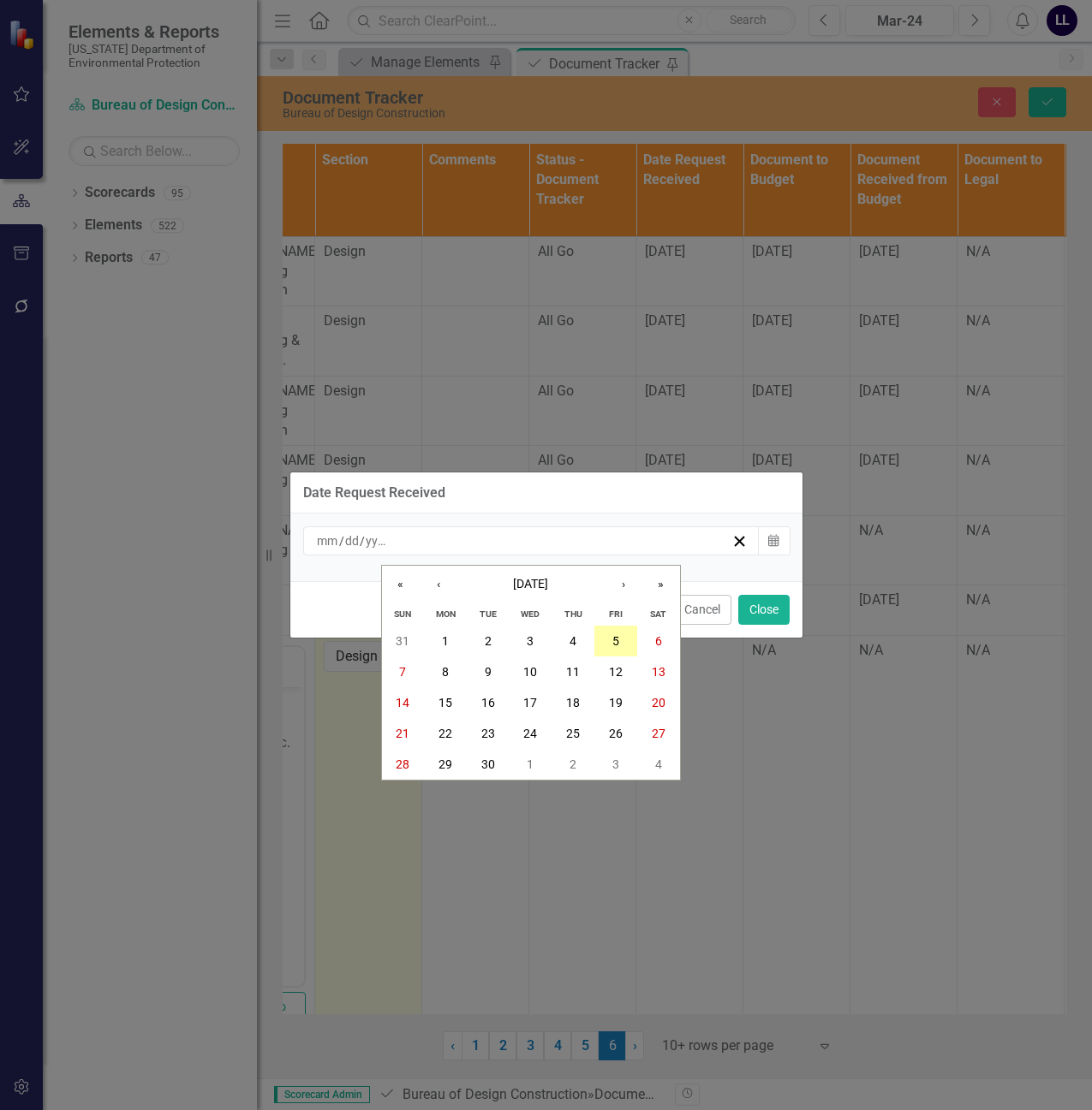
click at [614, 639] on abbr "5" at bounding box center [615, 641] width 7 height 13
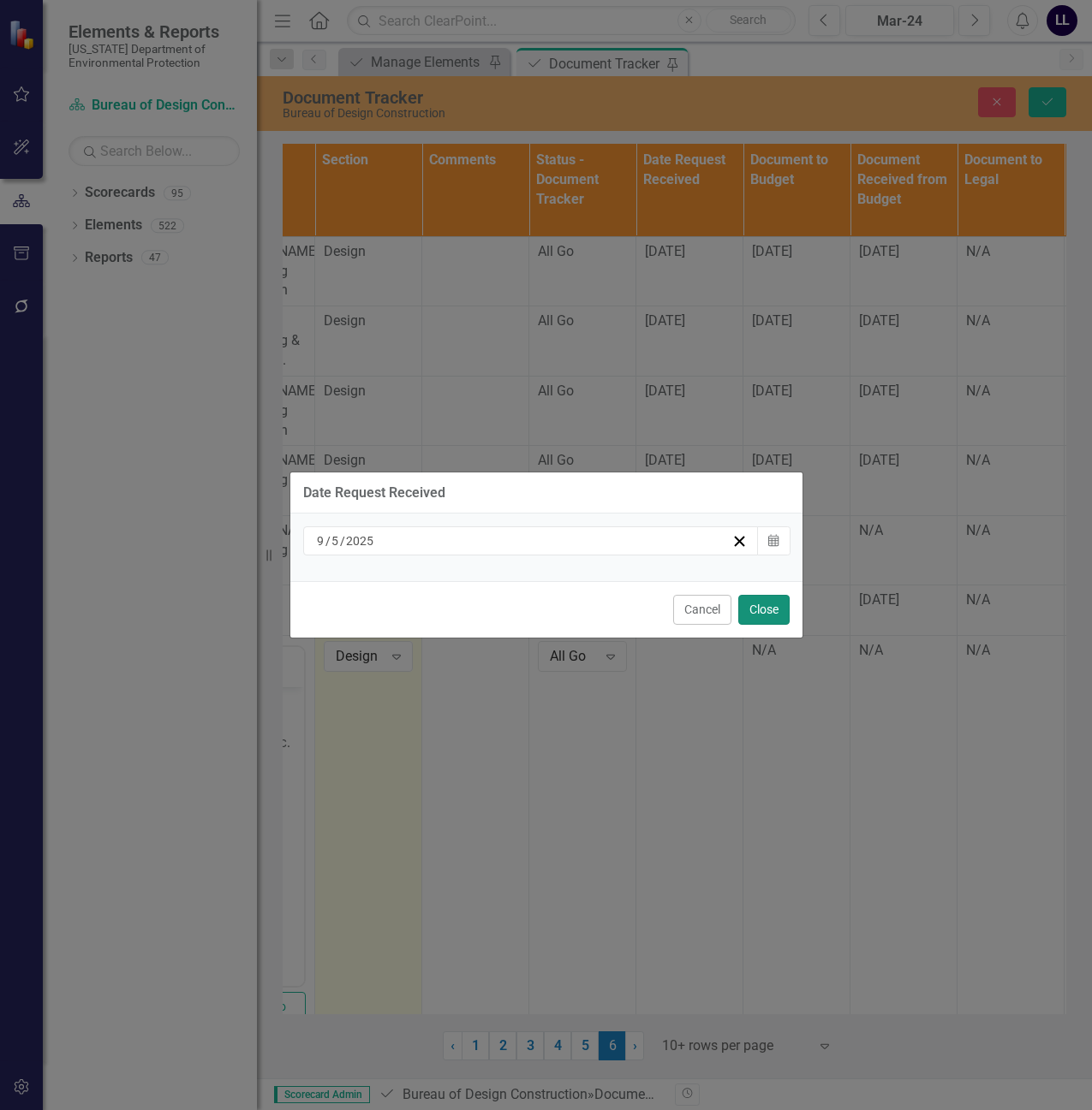
click at [762, 606] on button "Close" at bounding box center [764, 611] width 51 height 30
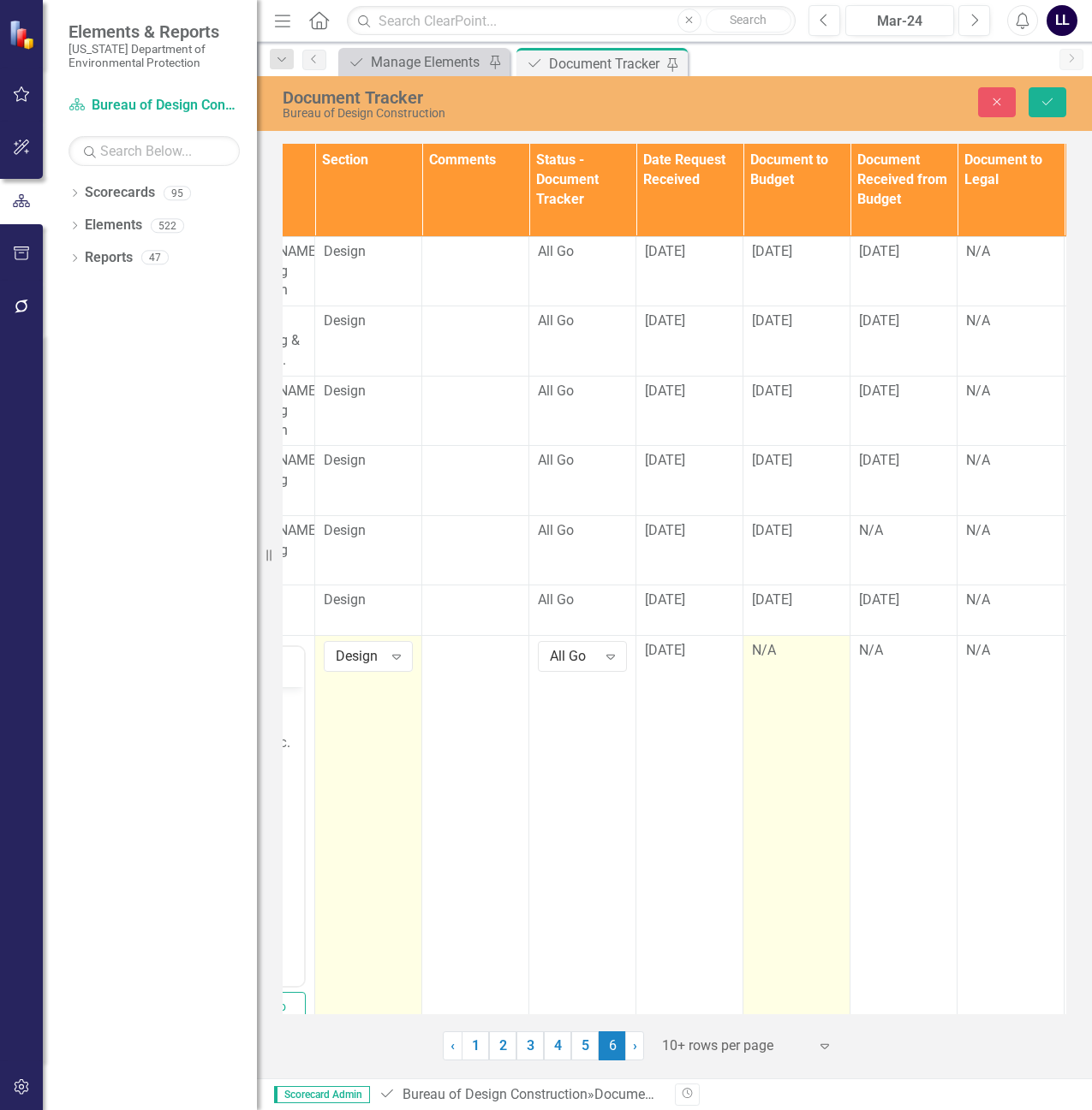
click at [783, 662] on div "N/A" at bounding box center [796, 652] width 89 height 21
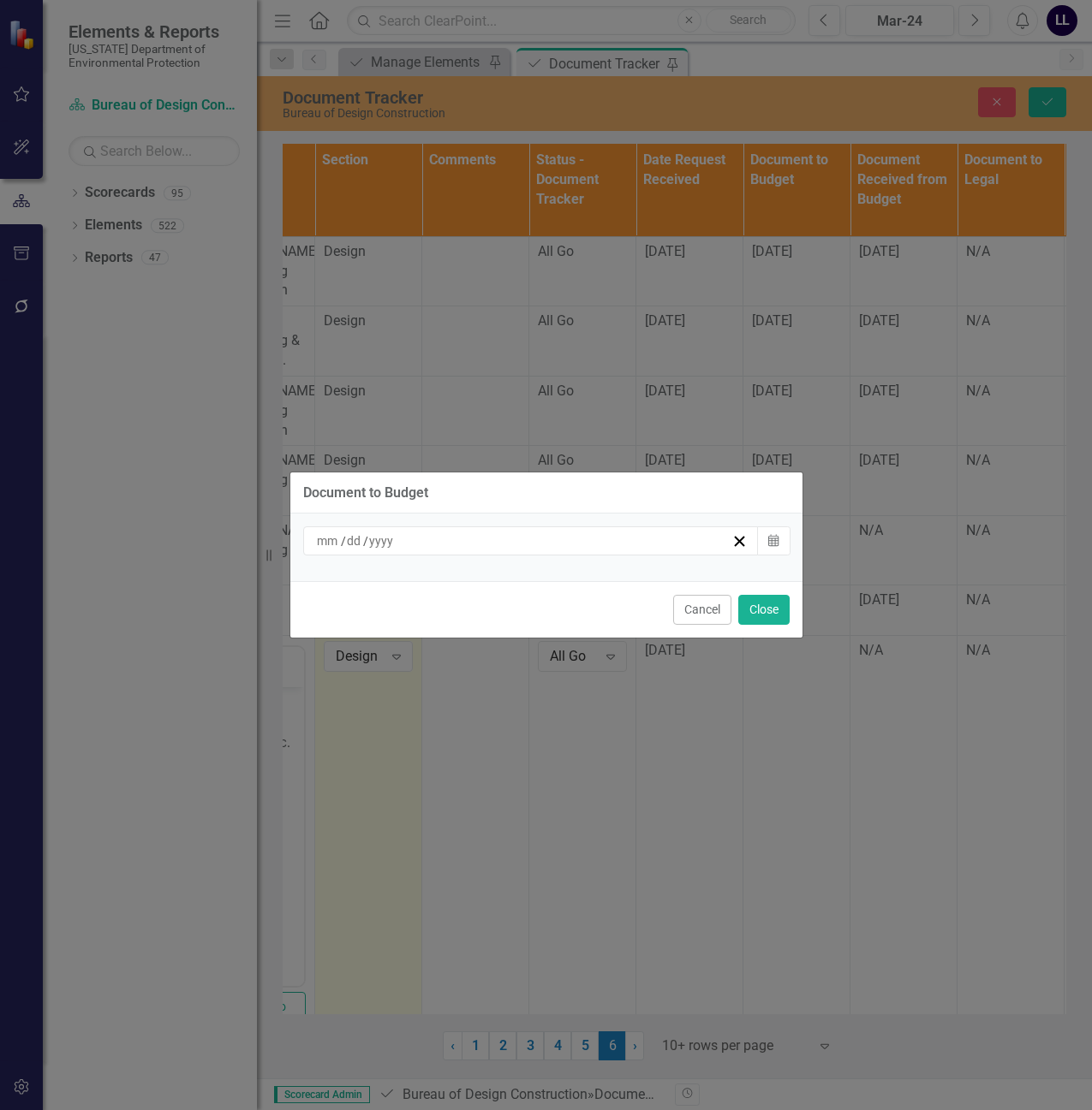
click at [470, 544] on div "/ /" at bounding box center [522, 541] width 418 height 17
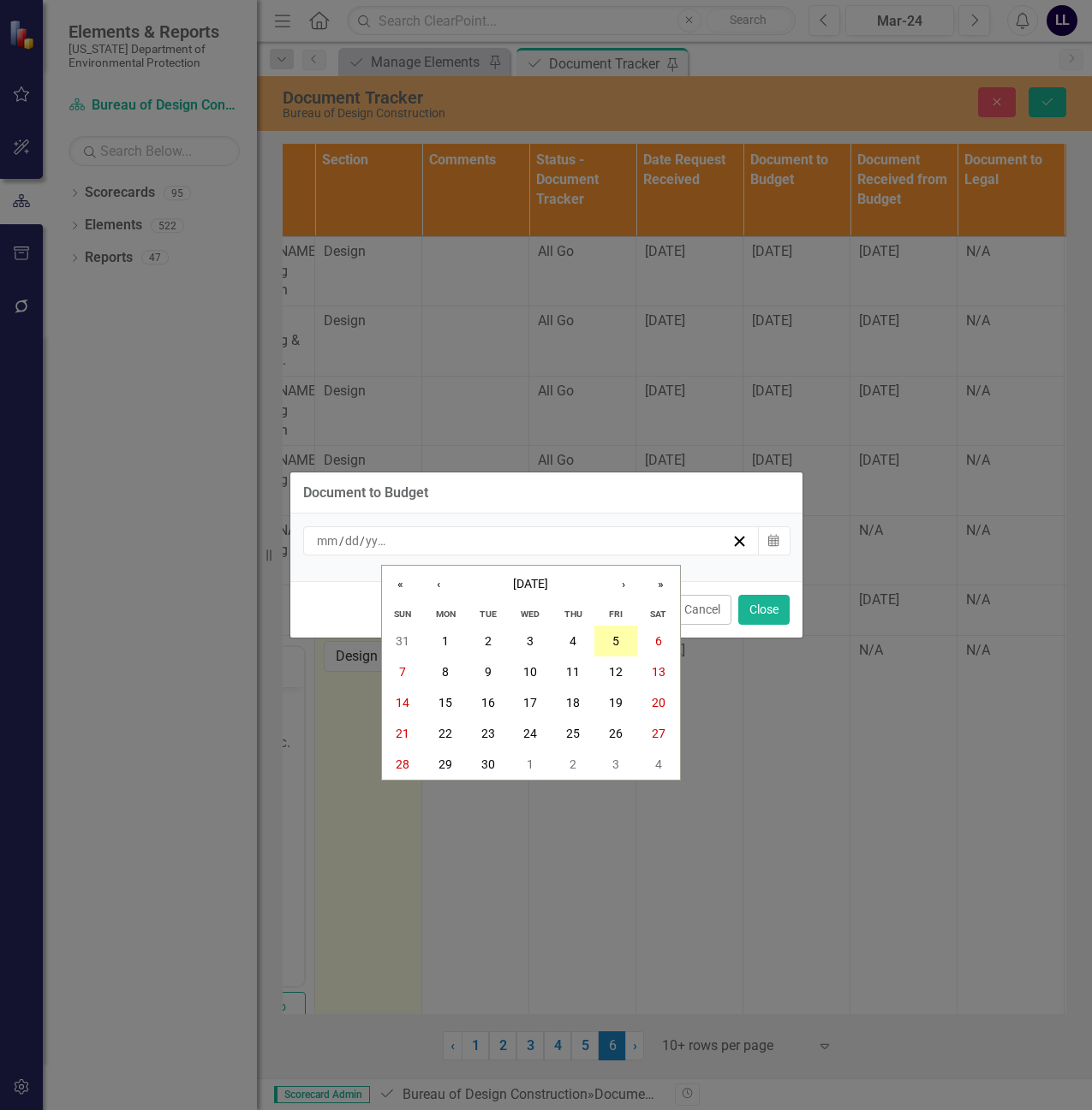
click at [619, 637] on button "5" at bounding box center [615, 641] width 43 height 30
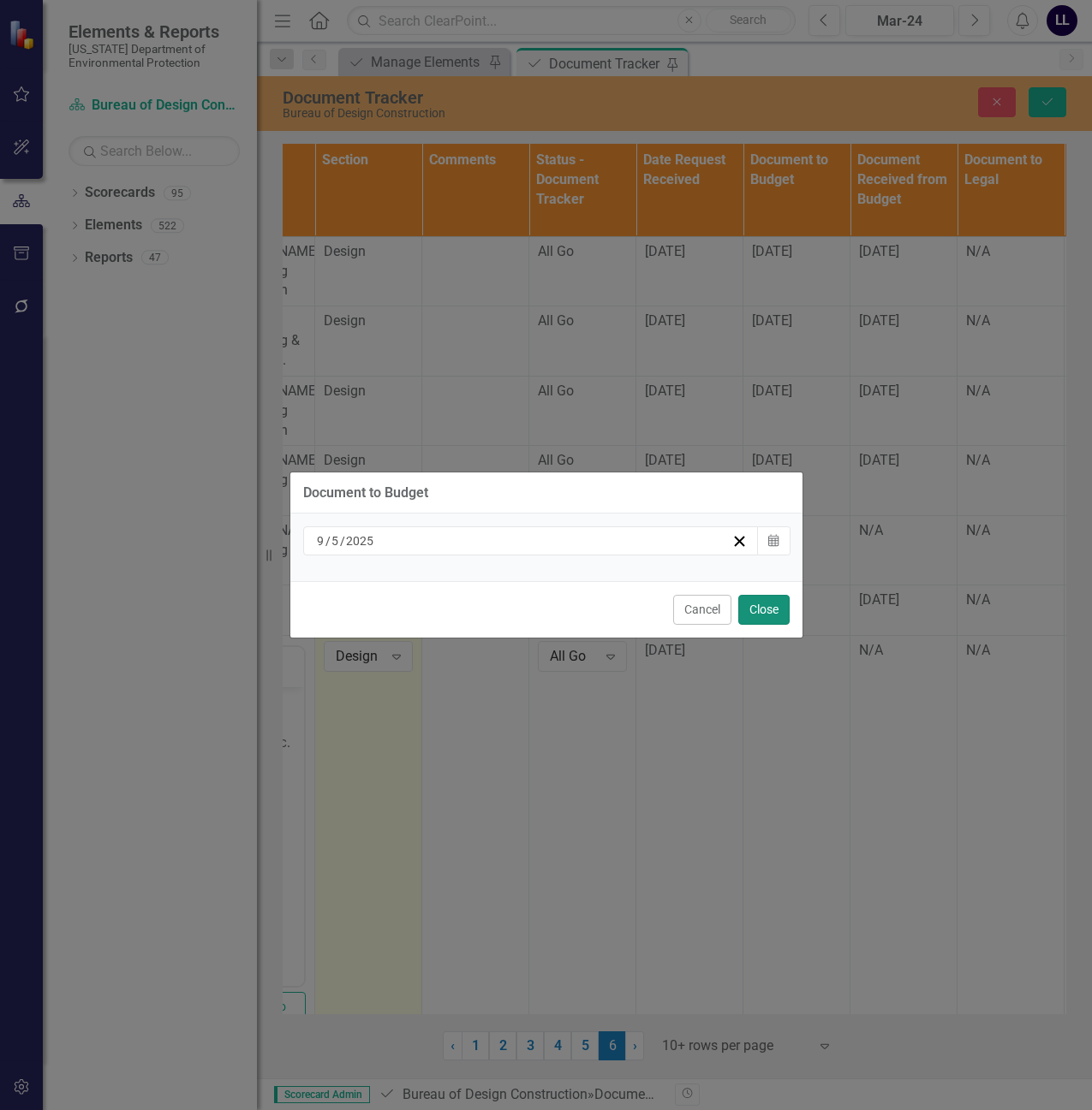
click at [769, 602] on button "Close" at bounding box center [764, 611] width 51 height 30
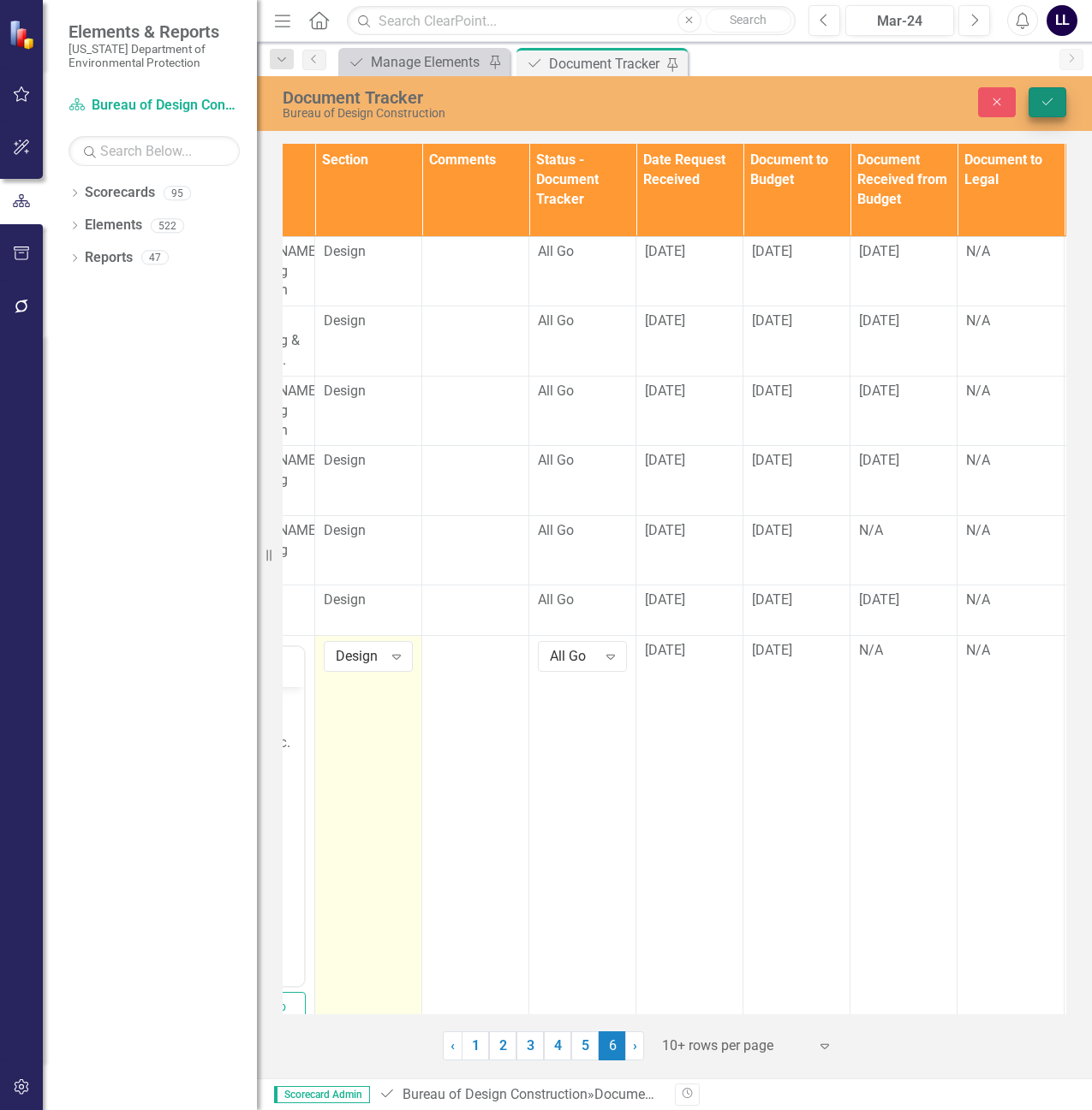
drag, startPoint x: 1042, startPoint y: 119, endPoint x: 1041, endPoint y: 106, distance: 13.0
click at [1042, 119] on div "Document Tracker Bureau of Design Construction Close Save" at bounding box center [674, 102] width 835 height 35
click at [1041, 106] on icon "Save" at bounding box center [1047, 102] width 15 height 12
